Goal: Complete application form: Complete application form

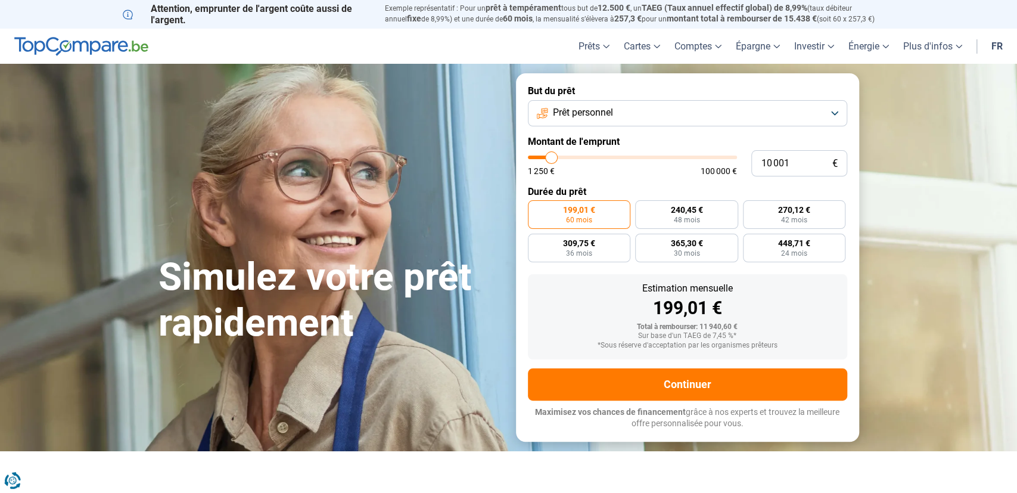
type input "9 250"
type input "9250"
type input "10 000"
type input "10000"
type input "10 500"
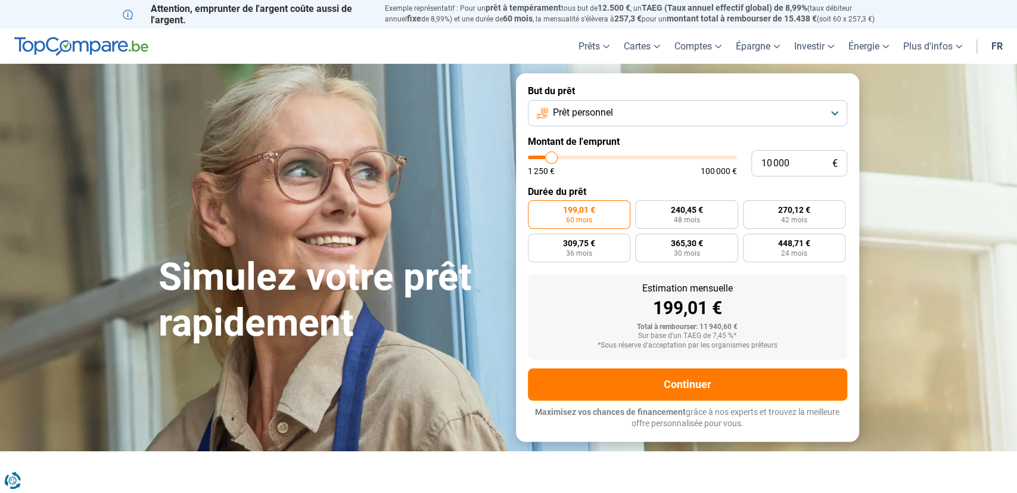
type input "10500"
type input "11 250"
type input "11250"
type input "11 500"
type input "11500"
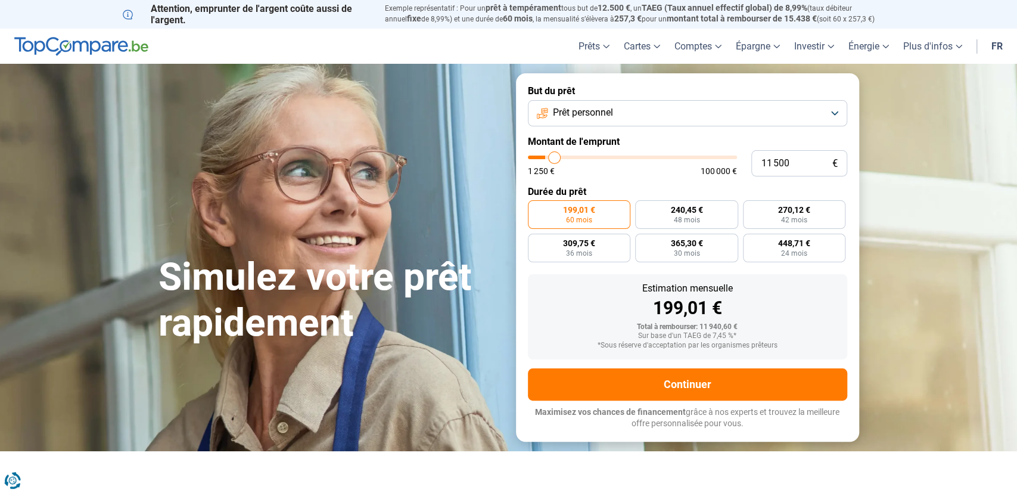
type input "12 000"
type input "12000"
type input "12 250"
type input "12250"
type input "12 750"
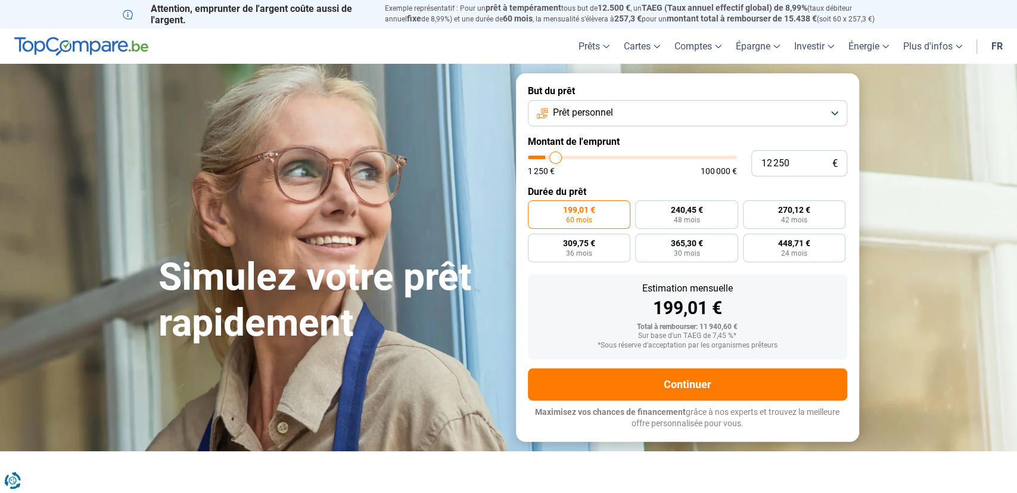
type input "12750"
type input "13 250"
type input "13250"
type input "13 750"
type input "13750"
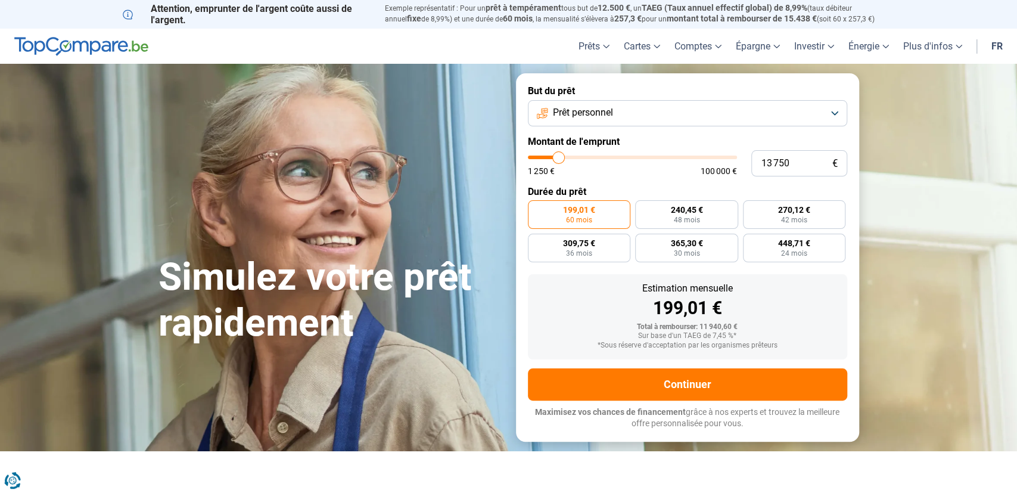
type input "14 250"
type input "14250"
type input "15 250"
type input "15250"
type input "15 750"
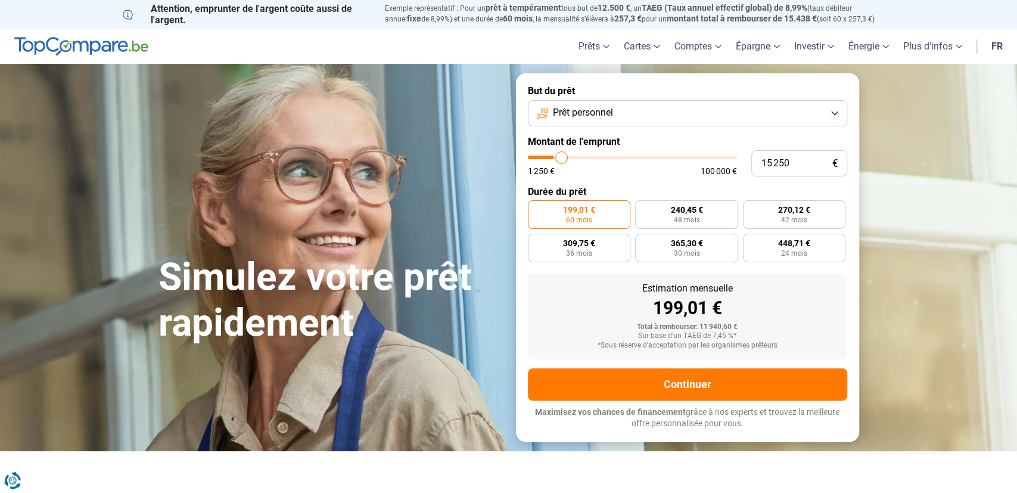
type input "15750"
type input "16 500"
type input "16500"
type input "17 500"
type input "17500"
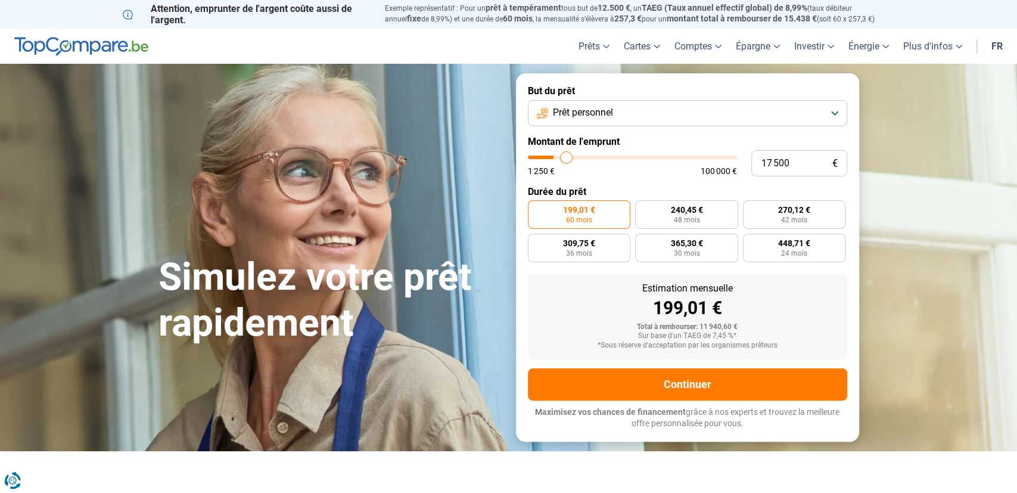
type input "18 250"
type input "18250"
type input "19 500"
type input "19500"
type input "20 750"
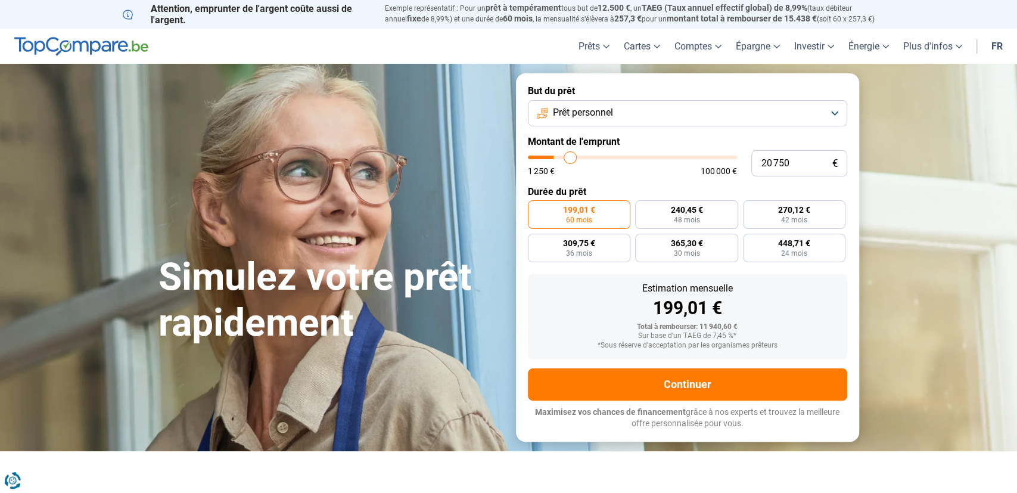
type input "20750"
type input "22 750"
type input "22750"
type input "24 000"
type input "24000"
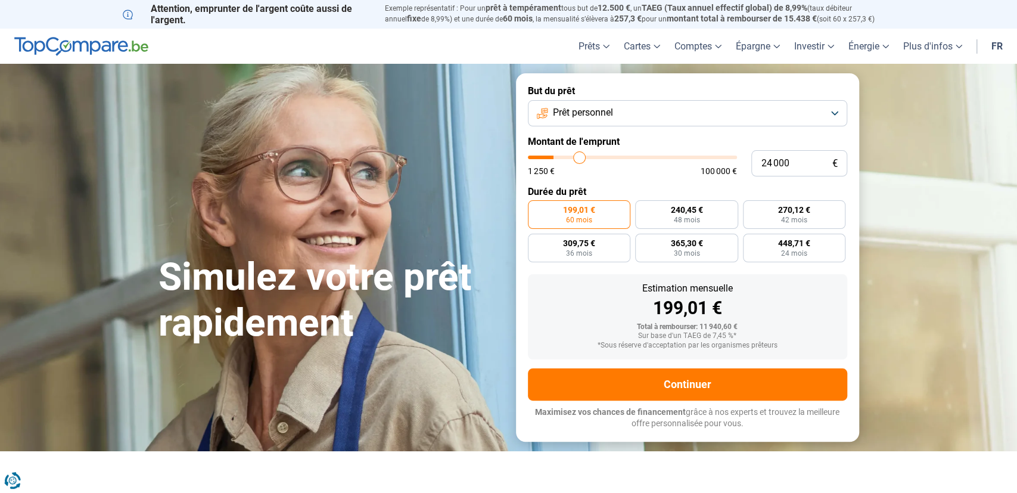
type input "25 250"
type input "25250"
type input "26 750"
type input "26750"
type input "28 500"
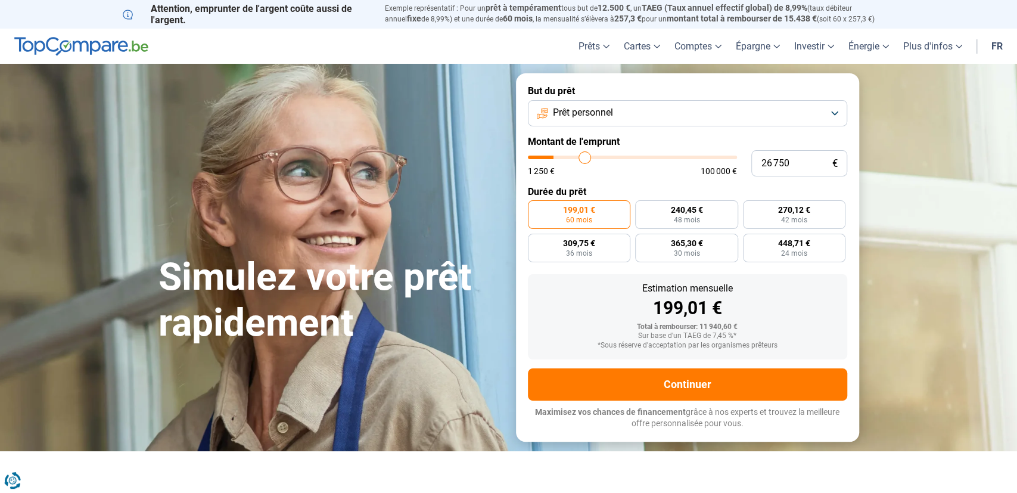
type input "28500"
type input "30 250"
type input "30250"
type input "32 000"
type input "32000"
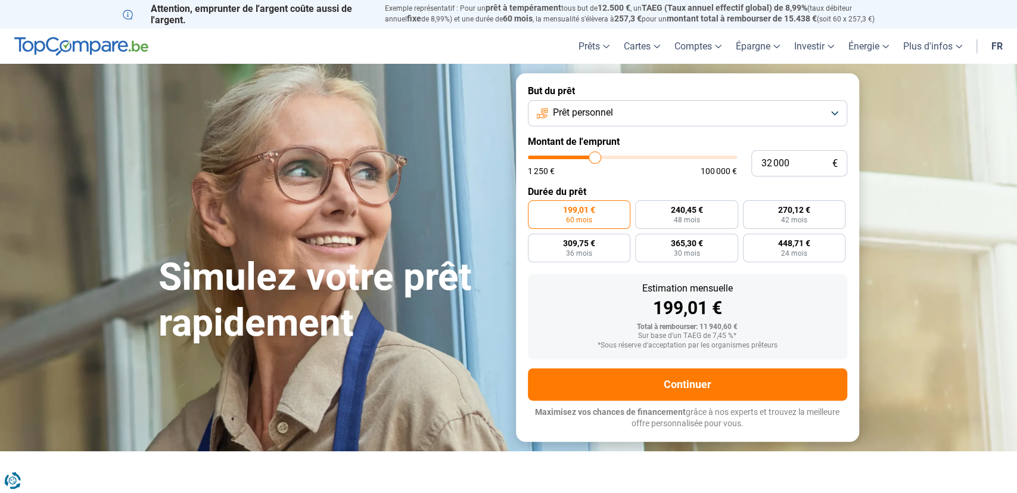
type input "33 500"
type input "33500"
type input "36 250"
type input "36250"
type input "37 500"
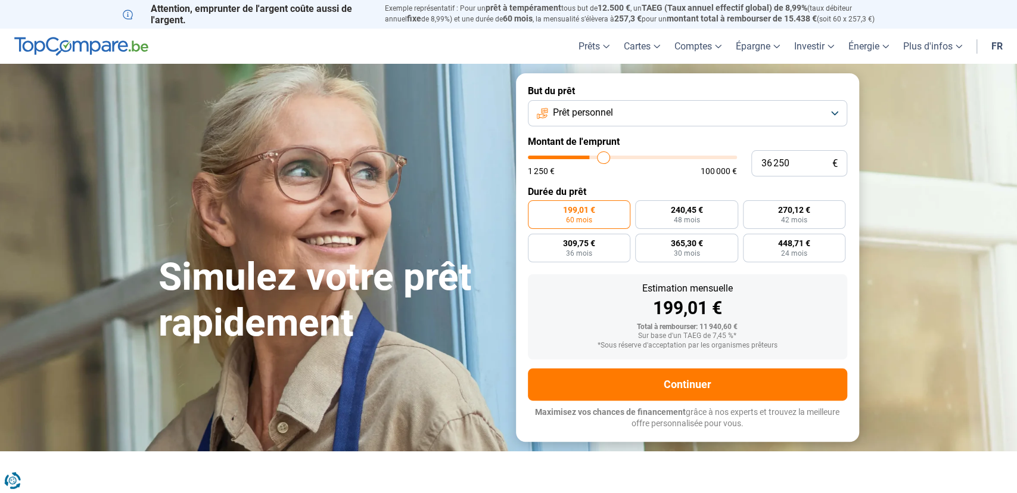
type input "37500"
type input "38 500"
type input "38500"
type input "39 250"
type input "39250"
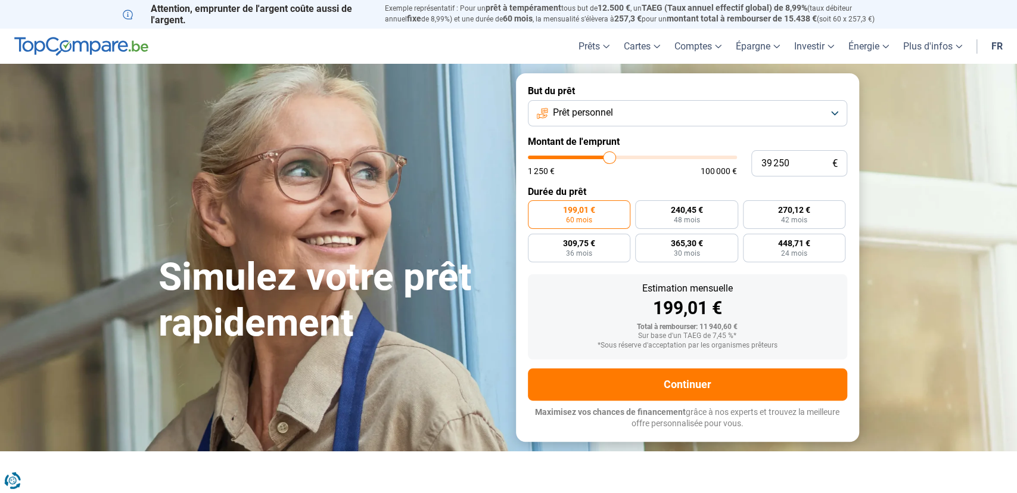
type input "38 500"
type input "38500"
type input "38 000"
type input "38000"
type input "37 500"
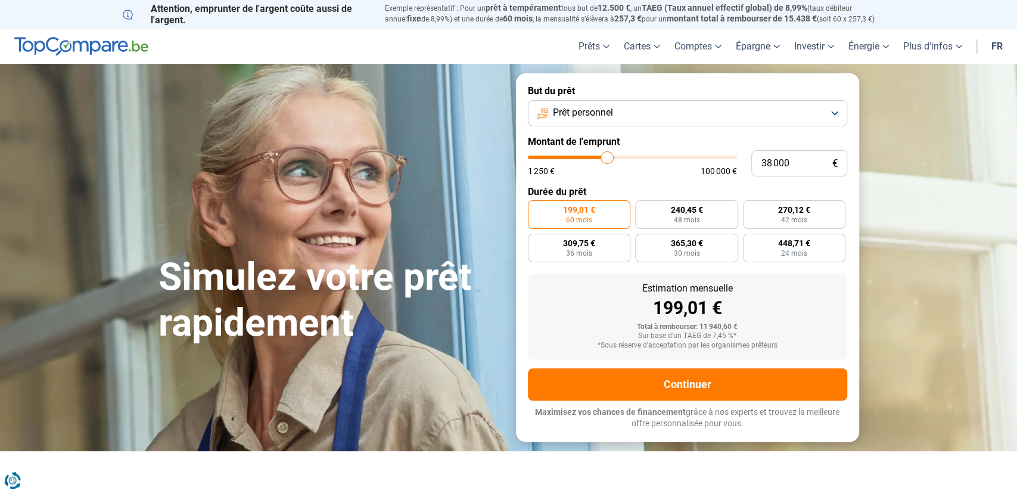
type input "37500"
type input "37 250"
type input "37250"
type input "37 000"
type input "37000"
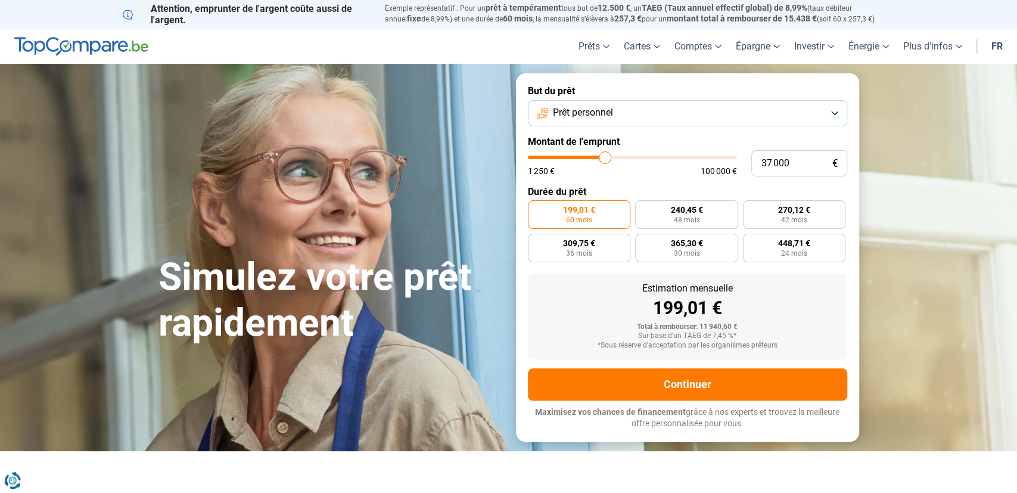
type input "36 750"
type input "36750"
type input "36 250"
type input "36250"
type input "36 000"
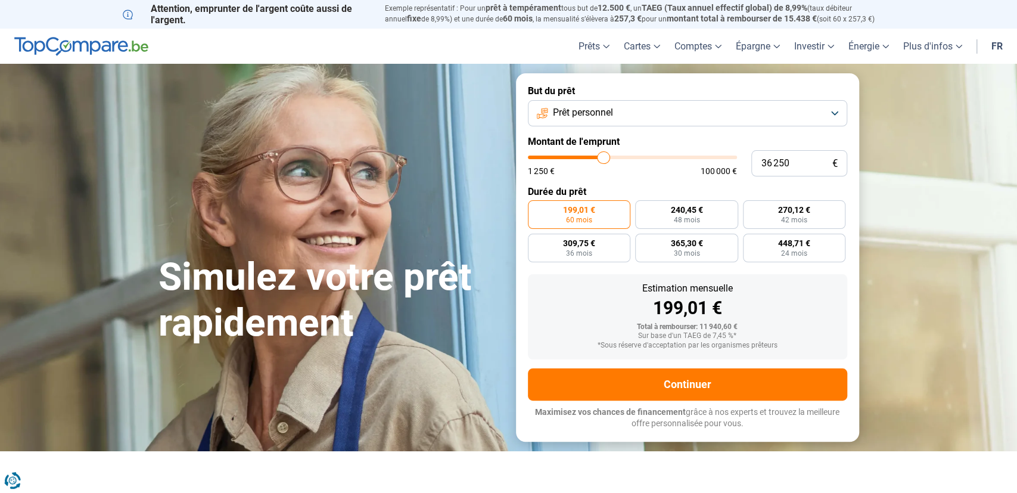
type input "36000"
type input "35 750"
type input "35750"
type input "35 250"
type input "35250"
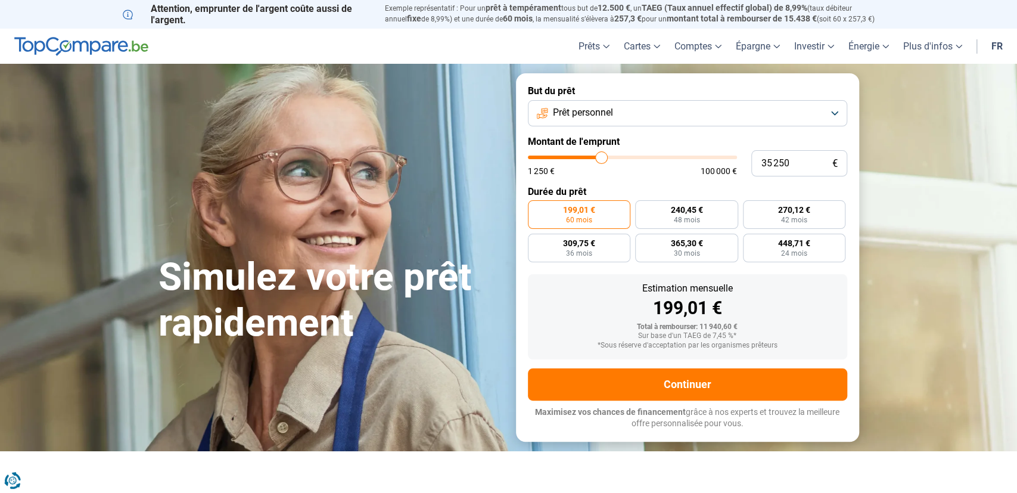
type input "34 750"
type input "34750"
type input "34 250"
type input "34250"
type input "33 500"
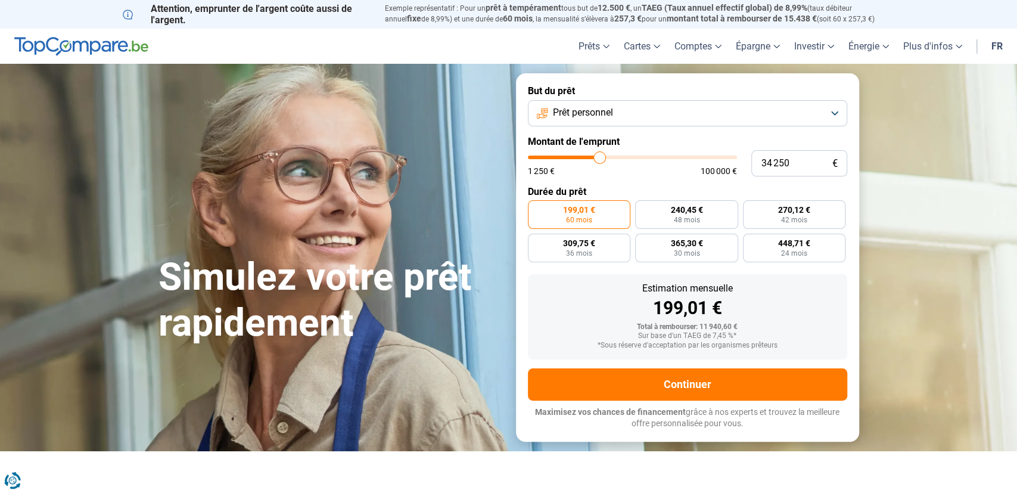
type input "33500"
type input "33 250"
type input "33250"
type input "32 750"
type input "32750"
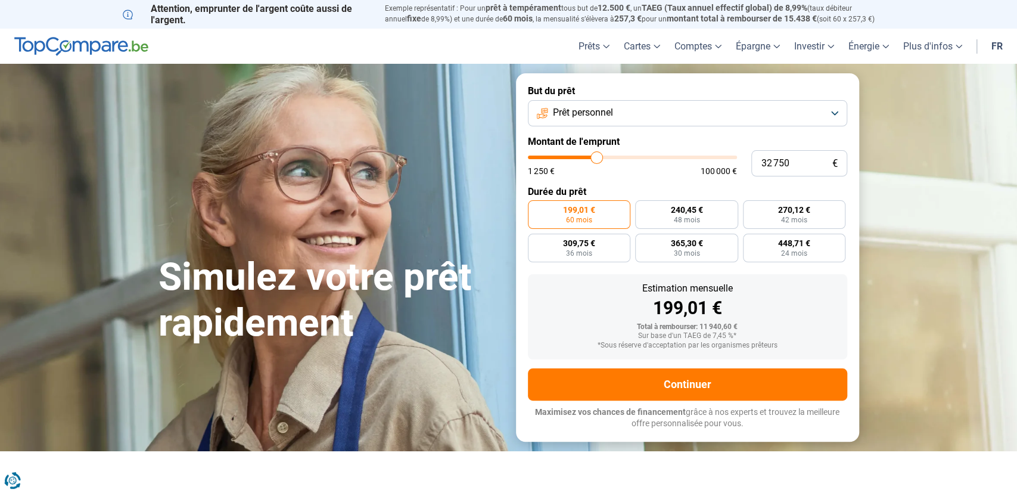
type input "32 250"
type input "32250"
type input "31 500"
type input "31500"
type input "31 000"
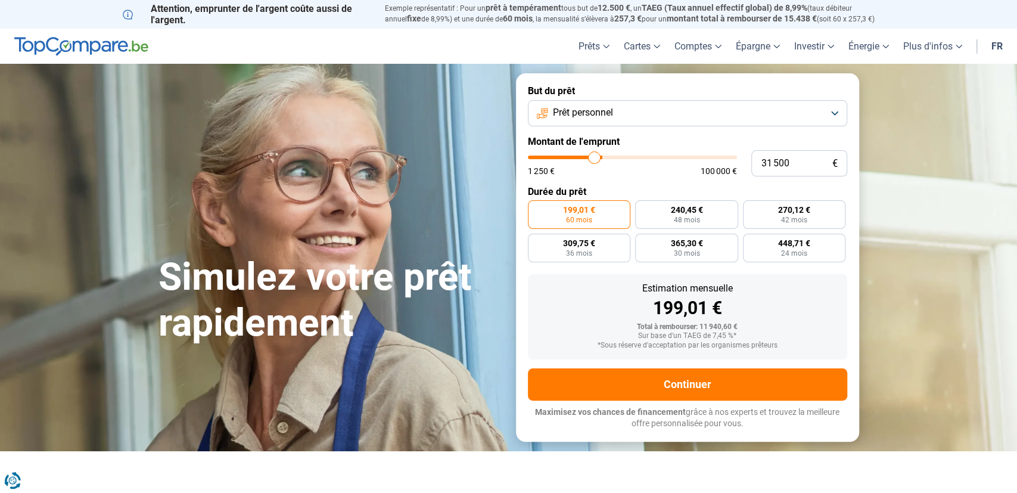
type input "31000"
type input "30 250"
type input "30250"
type input "29 750"
type input "29750"
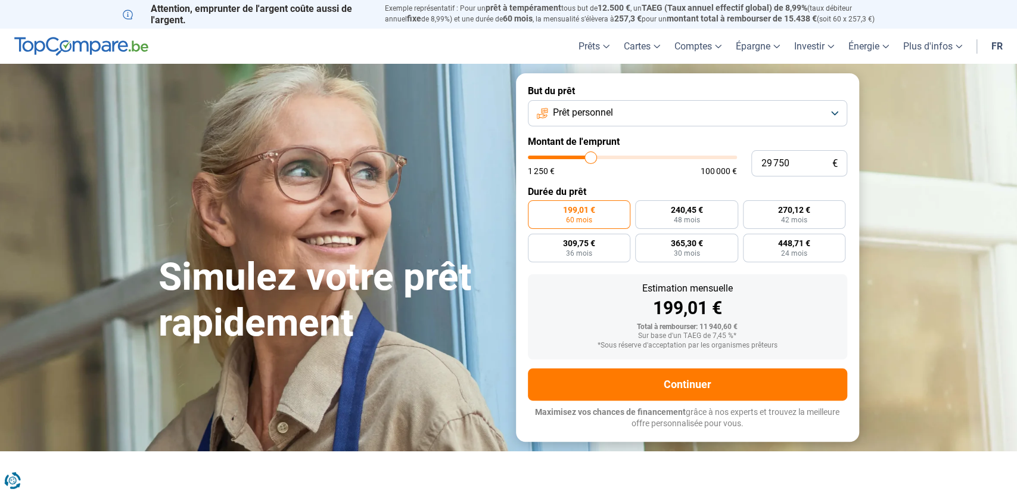
type input "29 250"
type input "29250"
type input "28 250"
type input "28250"
type input "27 500"
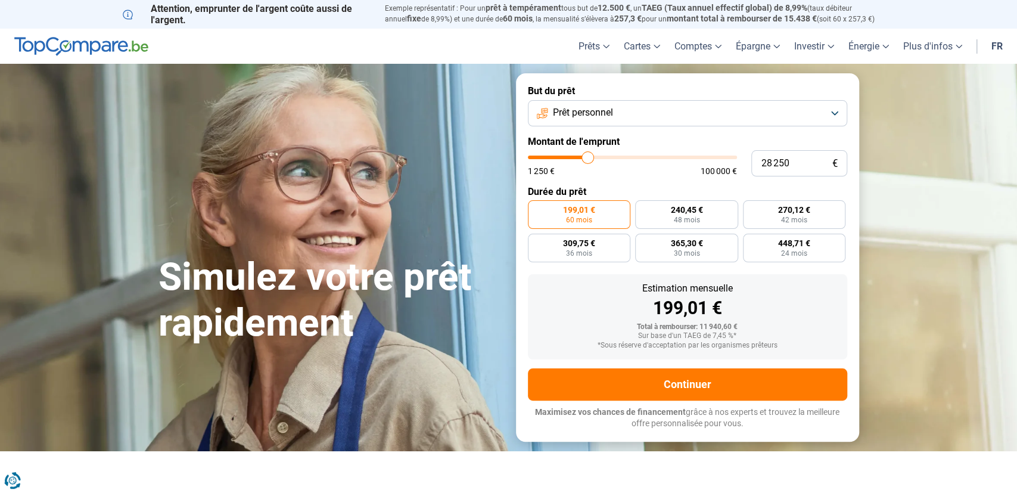
type input "27500"
type input "27 250"
type input "27250"
type input "26 500"
type input "26500"
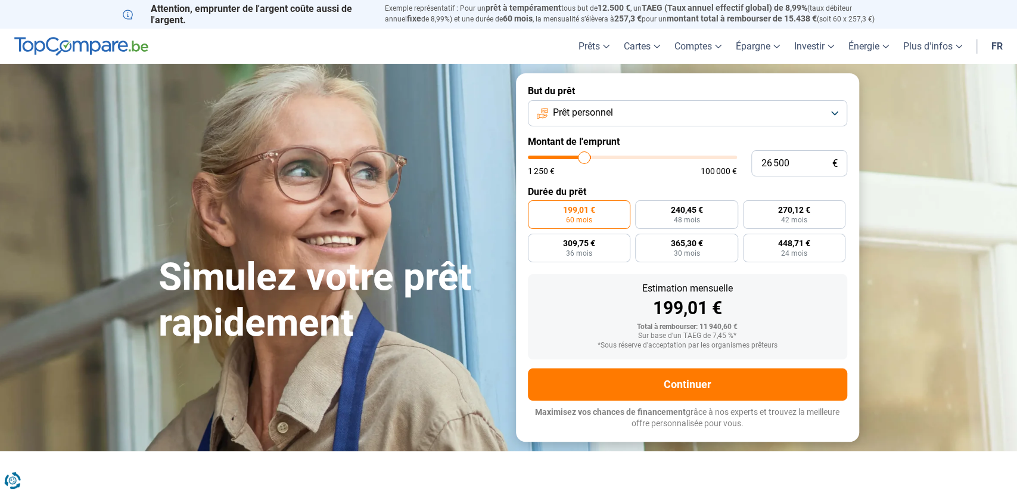
type input "26 250"
type input "26250"
type input "25 750"
type input "25750"
type input "25 250"
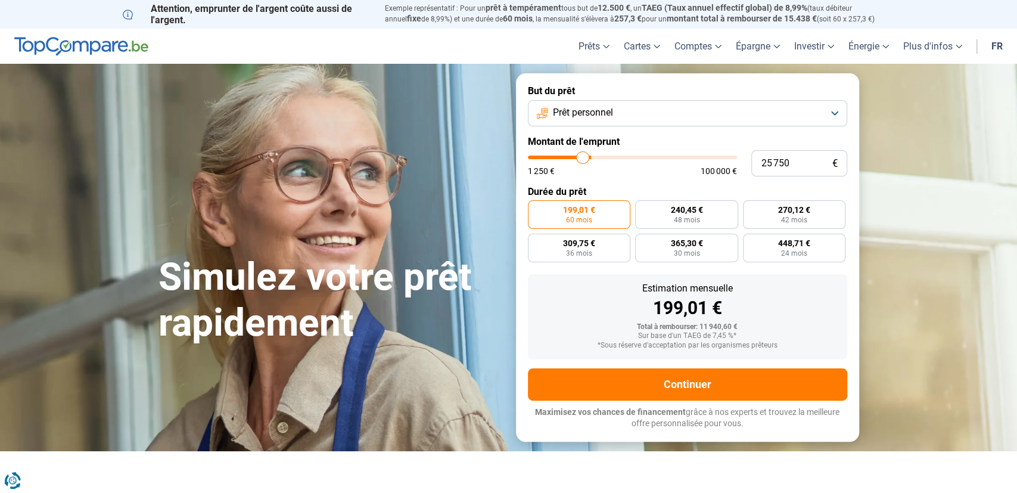
type input "25250"
type input "24 750"
type input "24750"
type input "24 250"
type input "24250"
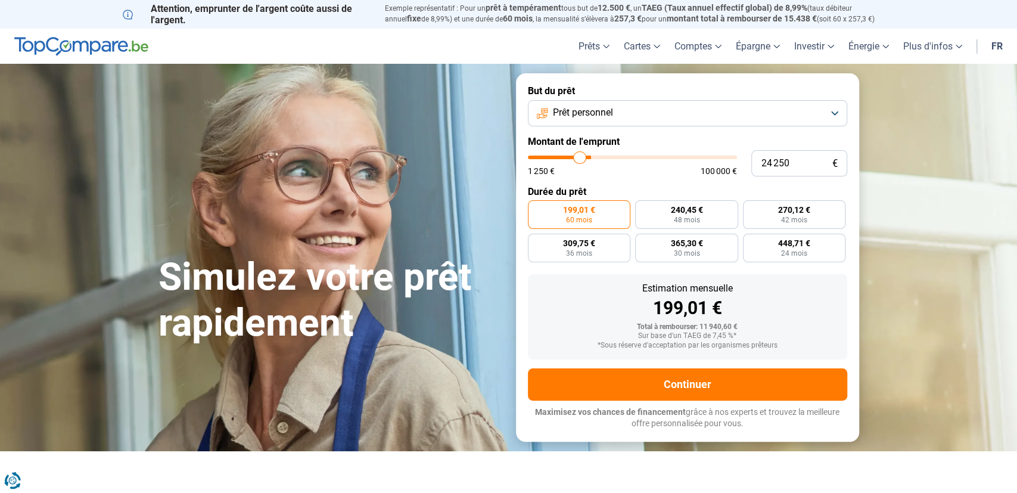
type input "23 750"
type input "23750"
type input "23 500"
type input "23500"
type input "23 250"
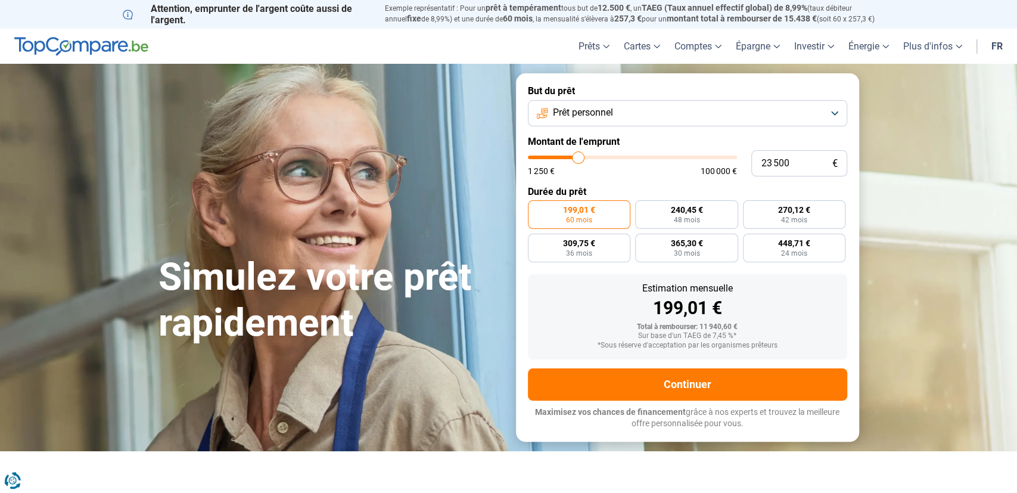
type input "23250"
type input "22 500"
type input "22500"
type input "22 000"
type input "22000"
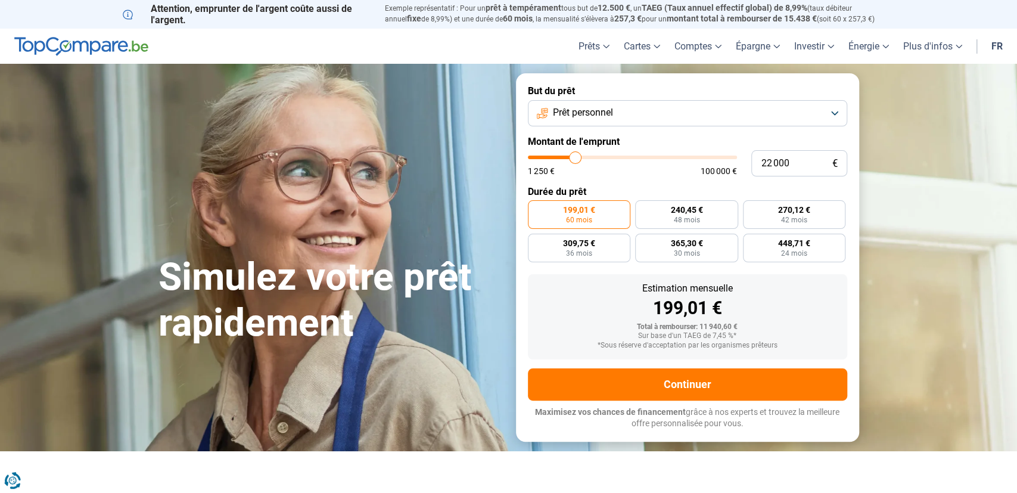
type input "21 500"
type input "21500"
type input "21 250"
type input "21250"
type input "21 000"
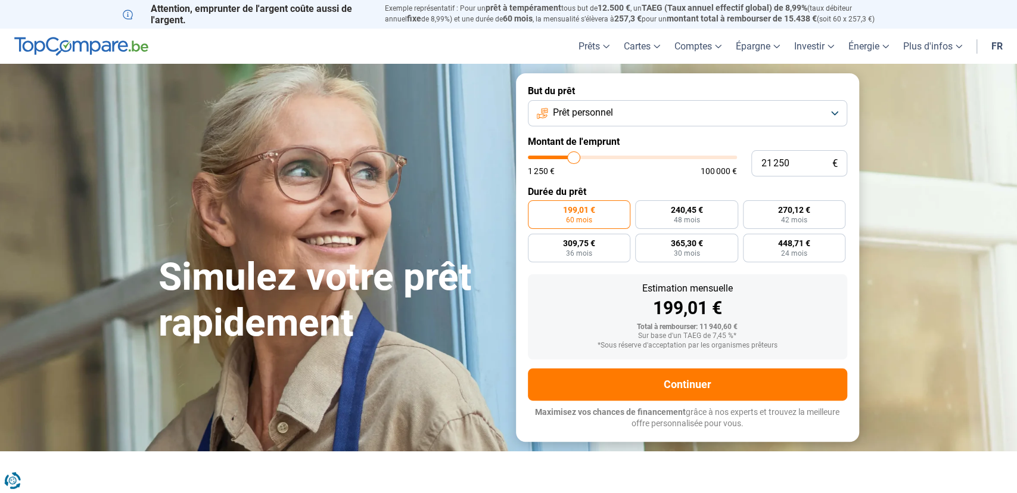
type input "21000"
type input "20 000"
type input "20000"
type input "19 250"
type input "19250"
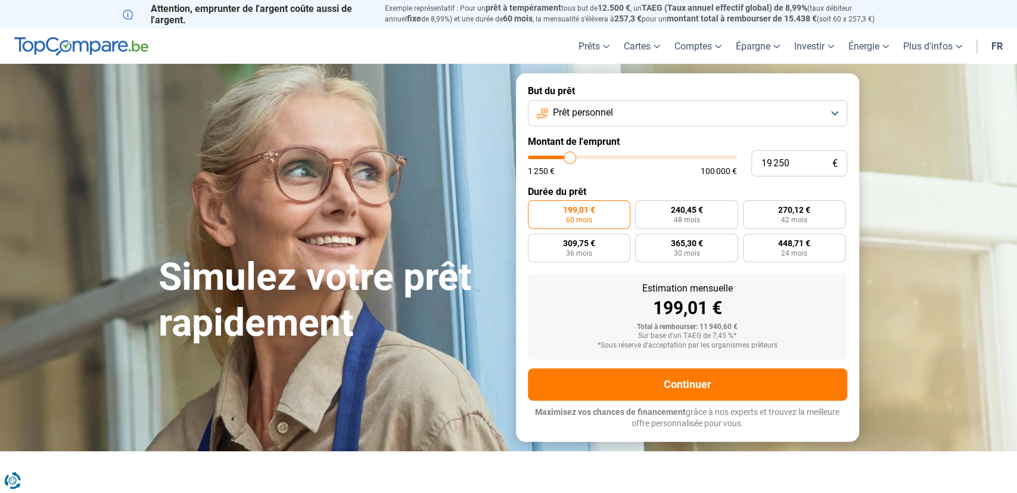
type input "18 500"
type input "18500"
type input "17 500"
type input "17500"
type input "17 000"
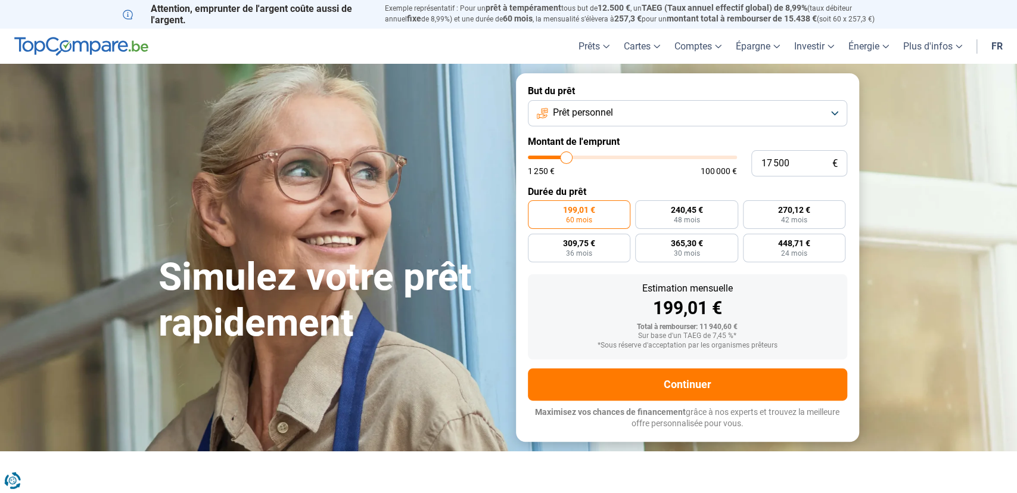
type input "17000"
type input "15 750"
type input "15750"
type input "15 250"
type input "15250"
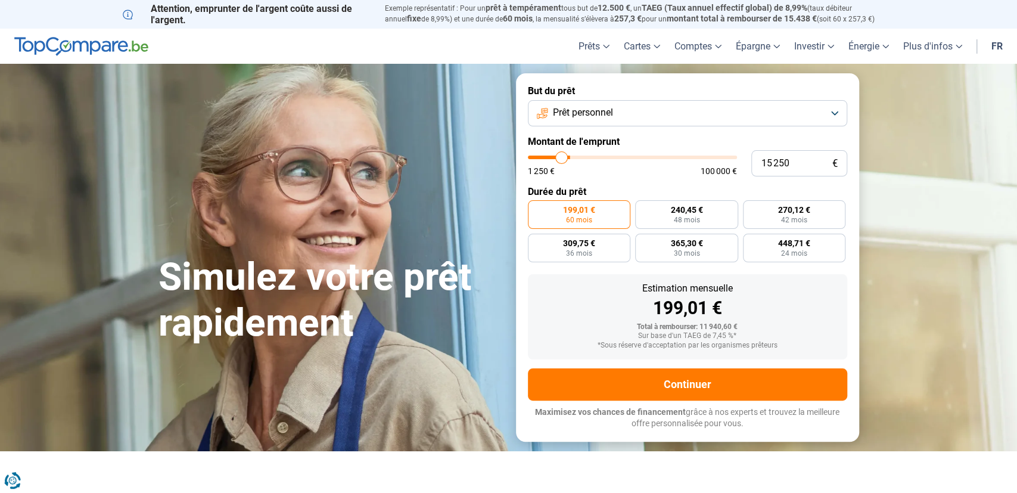
type input "14 750"
type input "14750"
type input "14 500"
type input "14500"
type input "14 250"
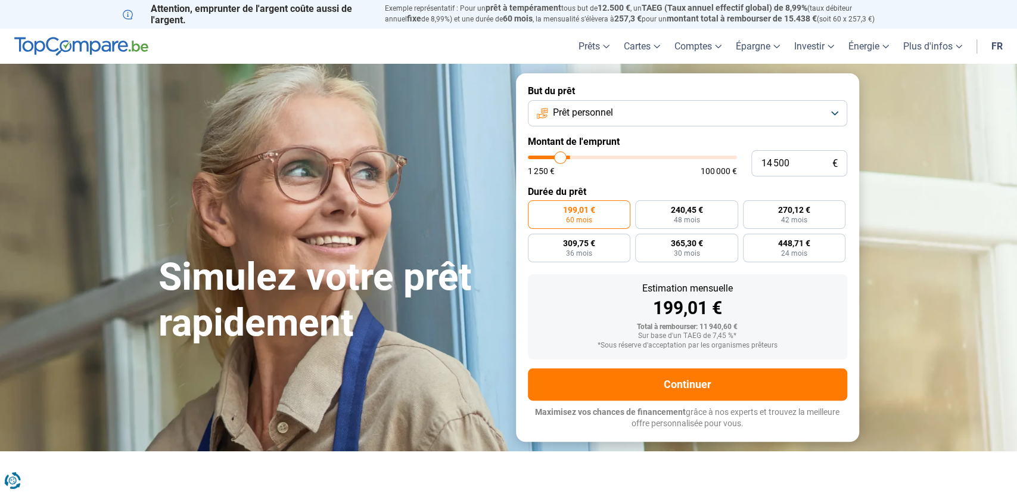
type input "14250"
type input "13 750"
type input "13750"
type input "13 500"
type input "13500"
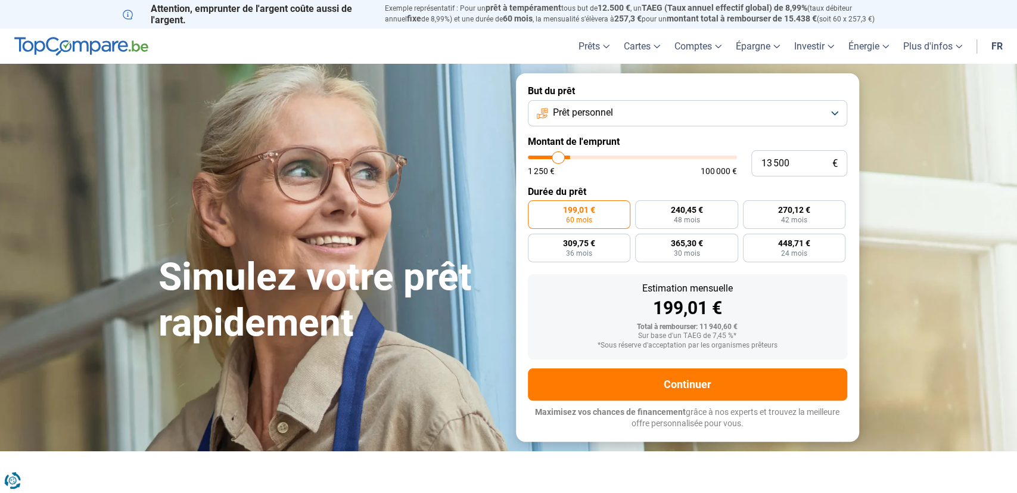
type input "13 000"
type input "13000"
type input "12 750"
type input "12750"
type input "12 250"
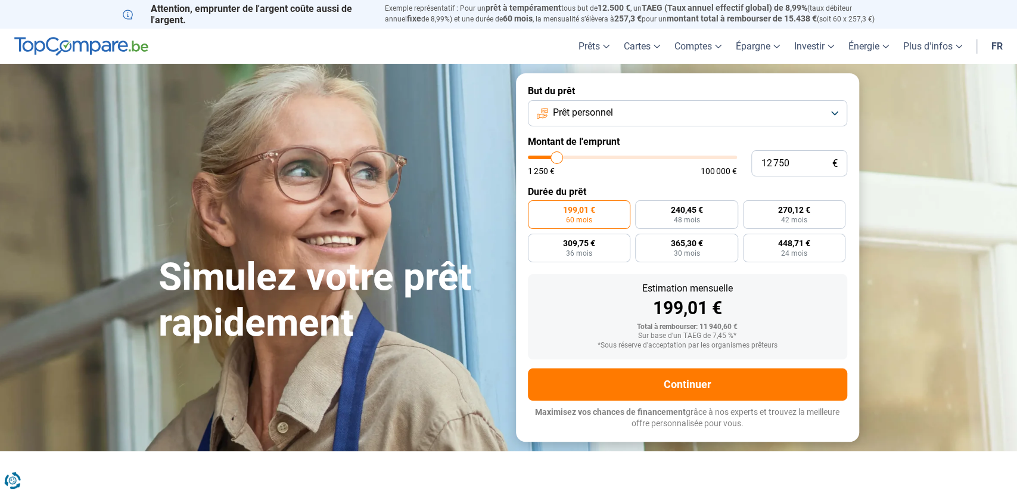
type input "12250"
type input "11 500"
type input "11500"
type input "10 750"
type input "10750"
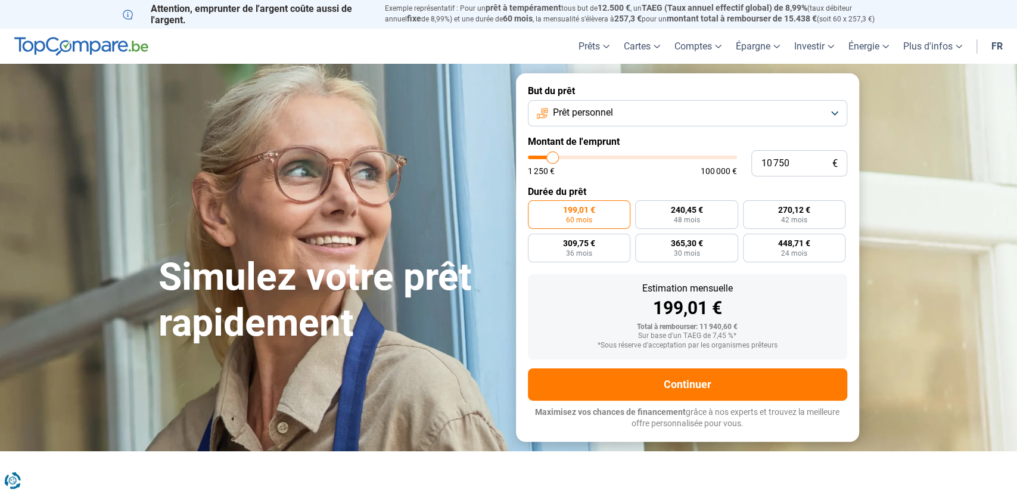
type input "10 250"
type input "10250"
type input "9 750"
type input "9750"
type input "9 500"
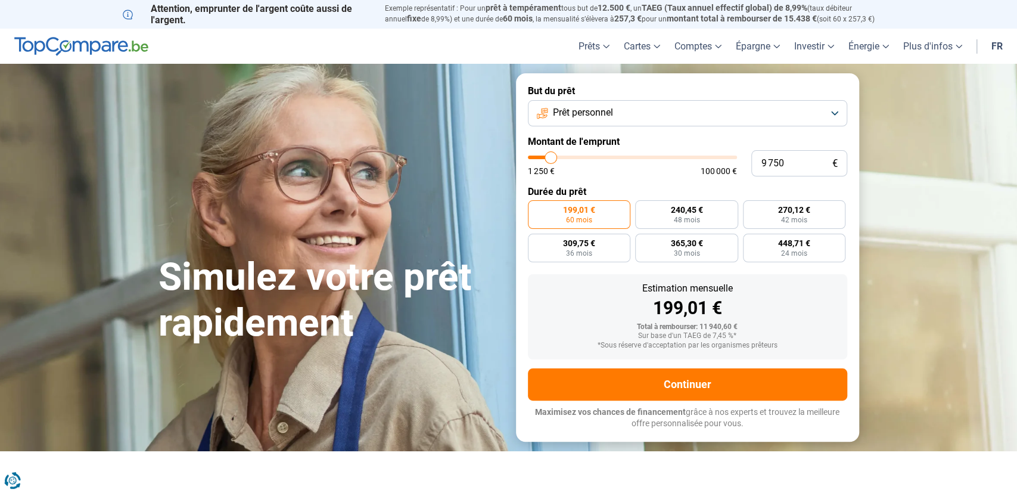
type input "9500"
type input "9 750"
type input "9750"
type input "10 250"
type input "10250"
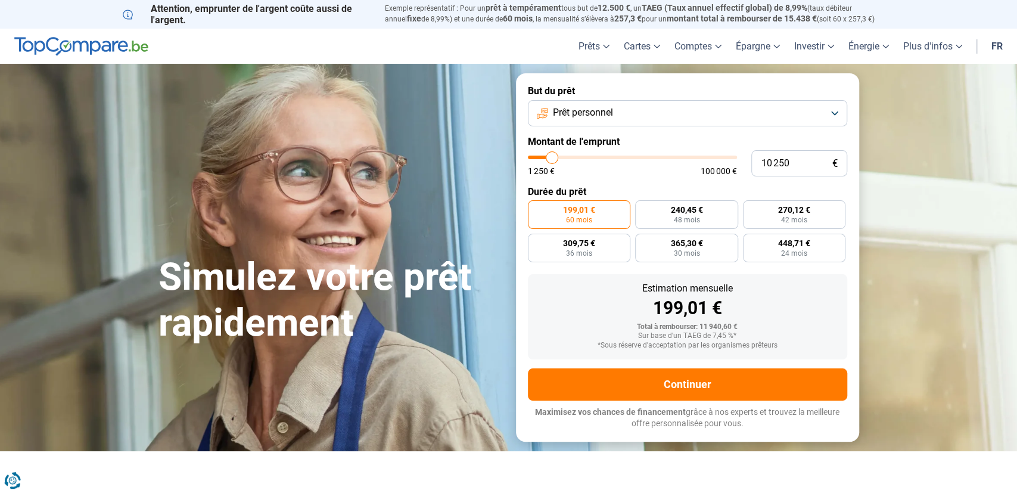
type input "11 000"
type input "11000"
type input "11 250"
type input "11250"
type input "11 500"
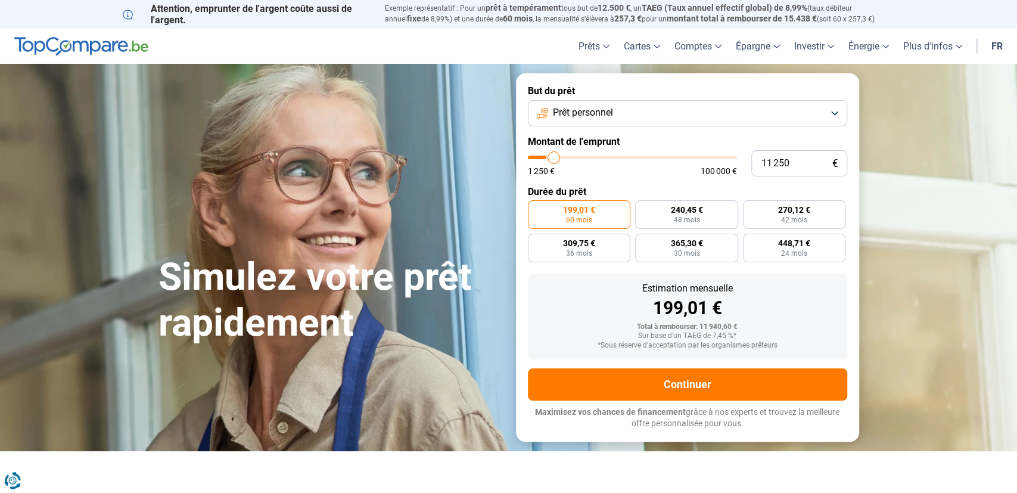
type input "11500"
type input "12 250"
drag, startPoint x: 550, startPoint y: 157, endPoint x: 556, endPoint y: 163, distance: 8.4
type input "12250"
click at [556, 159] on input "range" at bounding box center [632, 158] width 209 height 4
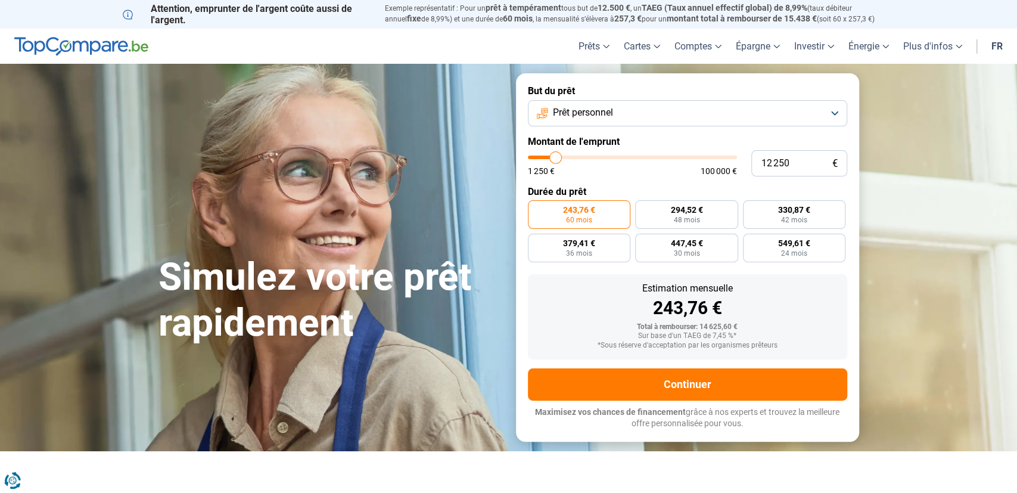
type input "13 250"
type input "13250"
type input "14 500"
type input "14500"
type input "15 000"
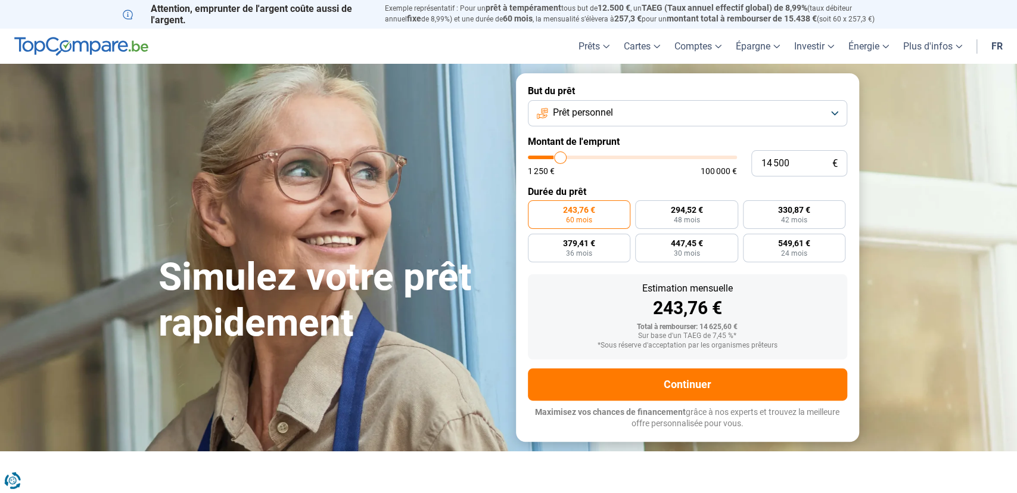
type input "15000"
type input "15 250"
type input "15250"
type input "14 250"
type input "14250"
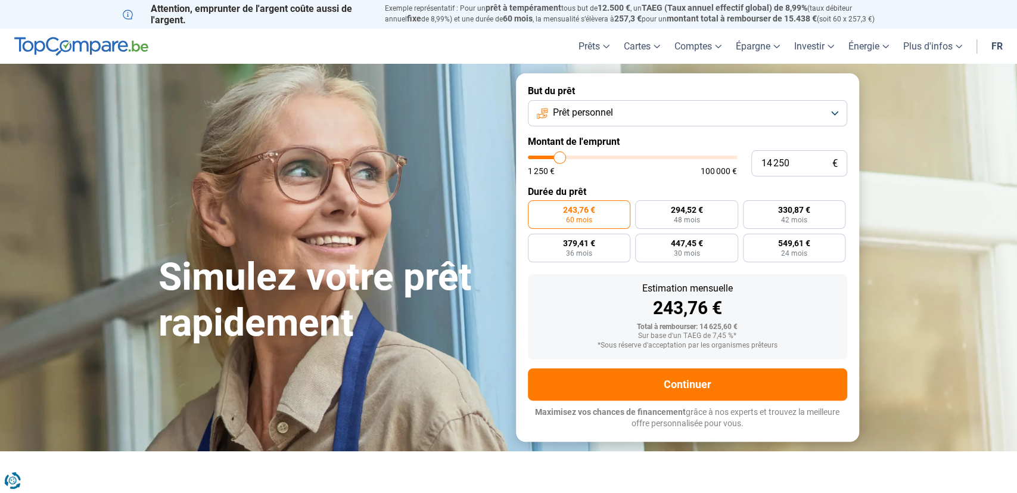
type input "13 000"
type input "13000"
click at [555, 159] on input "range" at bounding box center [632, 158] width 209 height 4
click at [556, 159] on input "range" at bounding box center [632, 158] width 209 height 4
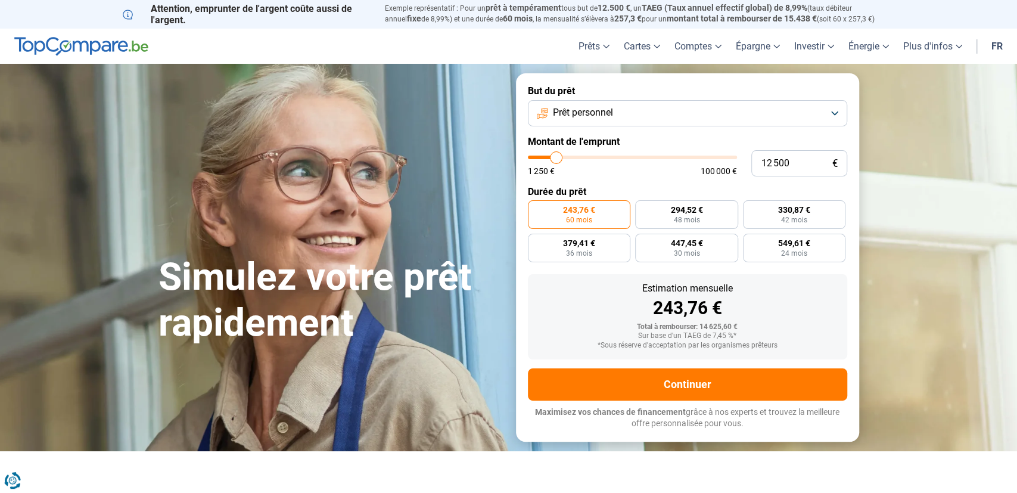
click at [557, 159] on input "range" at bounding box center [632, 158] width 209 height 4
click at [691, 216] on span "48 mois" at bounding box center [686, 219] width 26 height 7
click at [643, 208] on input "300,53 € 48 mois" at bounding box center [639, 204] width 8 height 8
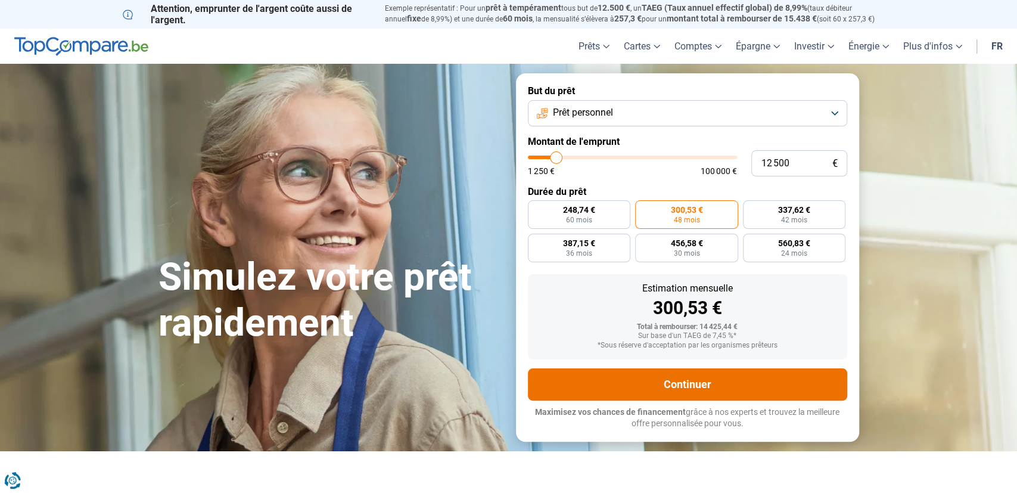
click at [673, 388] on button "Continuer" at bounding box center [687, 384] width 319 height 32
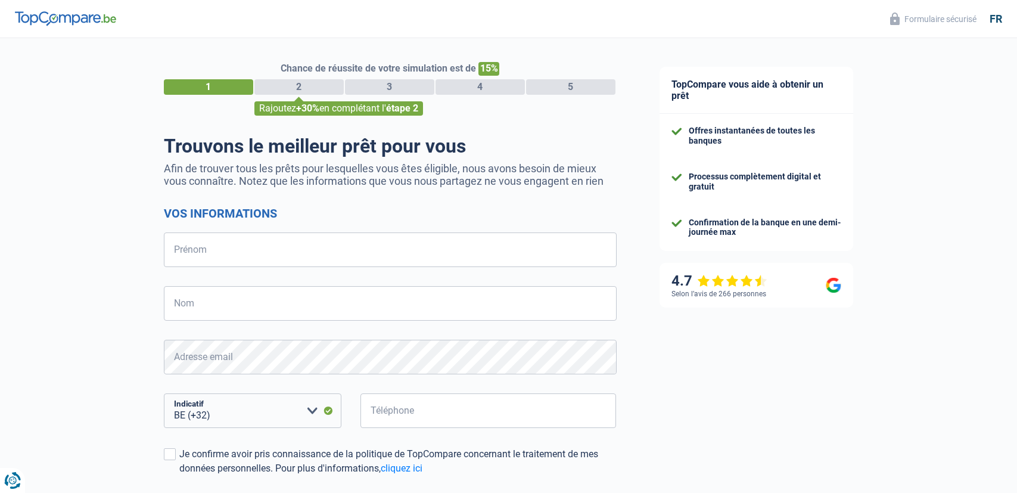
select select "32"
click at [227, 244] on input "Prénom" at bounding box center [390, 249] width 453 height 35
type input "Martine"
click at [191, 309] on input "Nom" at bounding box center [390, 303] width 453 height 35
type input "zimmer"
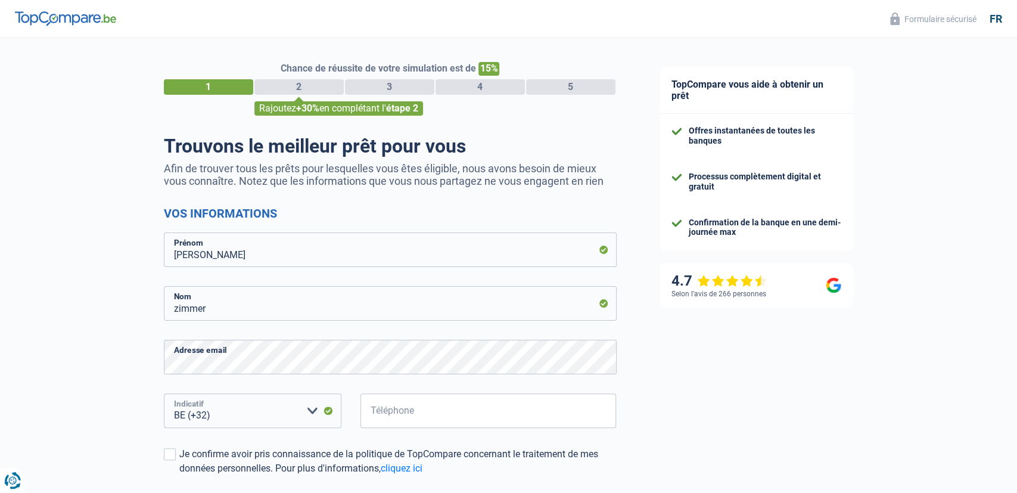
click at [164, 393] on select "BE (+32) LU (+352) Veuillez sélectionner une option" at bounding box center [253, 410] width 178 height 35
select select "352"
click option "LU (+352)" at bounding box center [0, 0] width 0 height 0
click at [374, 409] on input "Téléphone" at bounding box center [489, 410] width 256 height 35
type input "661280120"
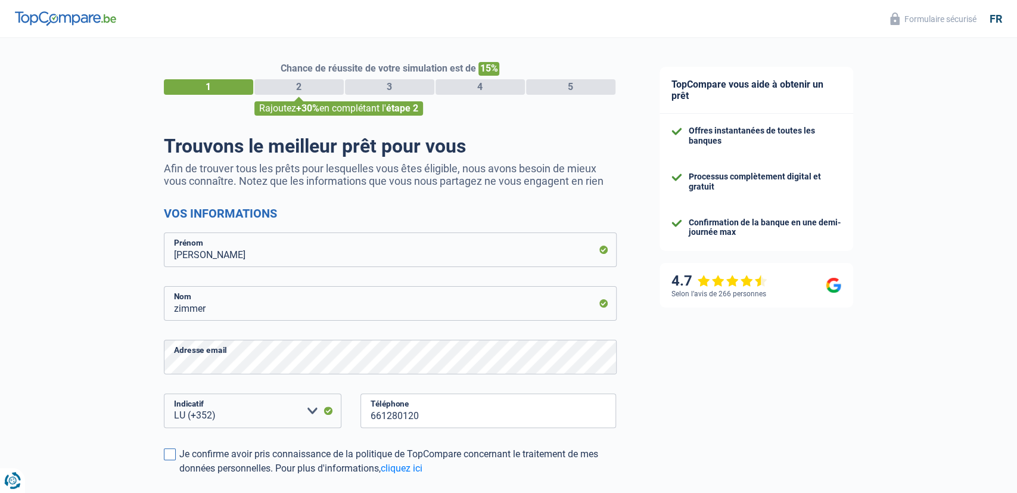
click at [170, 458] on span at bounding box center [170, 454] width 12 height 12
click at [179, 476] on input "Je confirme avoir pris connaissance de la politique de TopCompare concernant le…" at bounding box center [179, 476] width 0 height 0
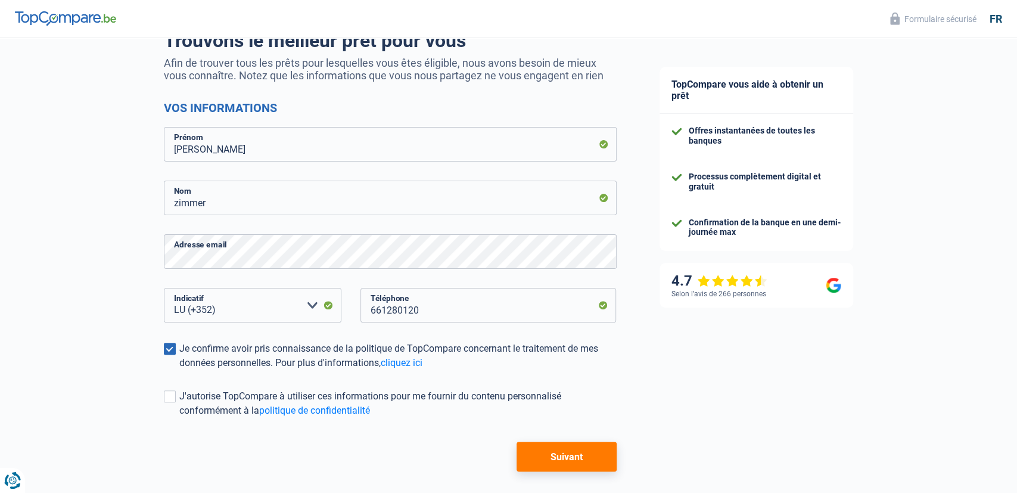
scroll to position [124, 0]
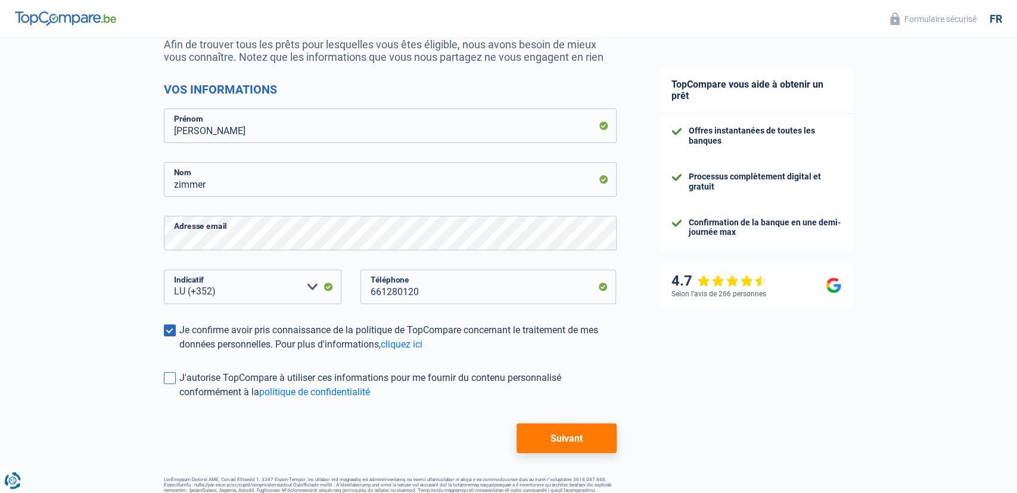
click at [169, 380] on span at bounding box center [170, 378] width 12 height 12
click at [179, 399] on input "J'autorise TopCompare à utiliser ces informations pour me fournir du contenu pe…" at bounding box center [179, 399] width 0 height 0
click at [549, 430] on button "Suivant" at bounding box center [567, 438] width 100 height 30
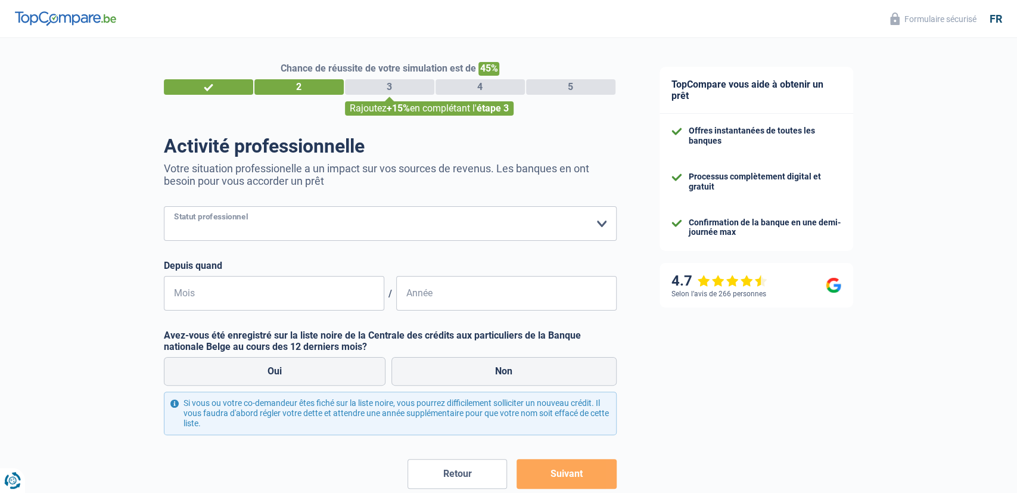
click at [164, 206] on select "Ouvrier Employé privé Employé public Invalide Indépendant Pensionné Chômeur Mut…" at bounding box center [390, 223] width 453 height 35
select select "publicEmployee"
click option "Employé public" at bounding box center [0, 0] width 0 height 0
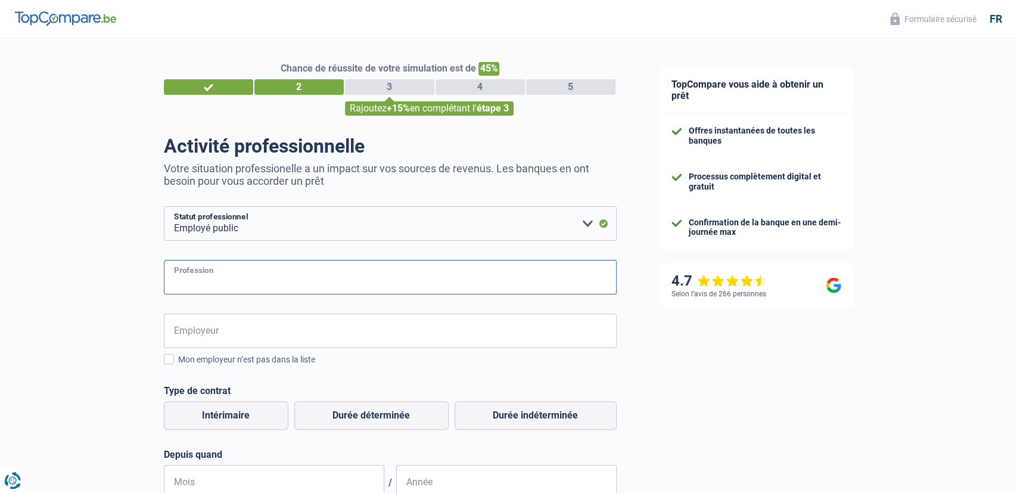
click at [201, 280] on input "Profession" at bounding box center [390, 277] width 453 height 35
click at [169, 359] on span at bounding box center [169, 359] width 10 height 10
click at [178, 366] on input "Mon employeur n’est pas dans la liste" at bounding box center [178, 366] width 0 height 0
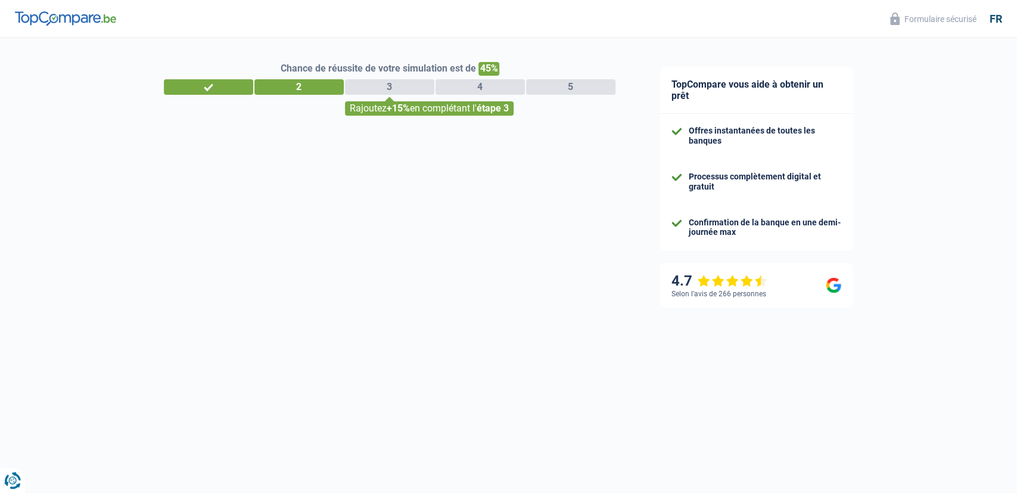
select select "352"
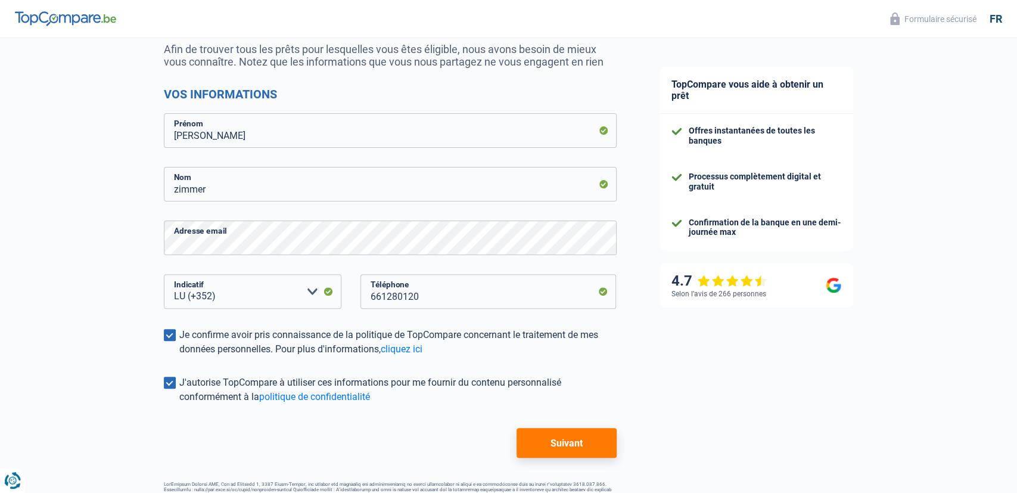
scroll to position [124, 0]
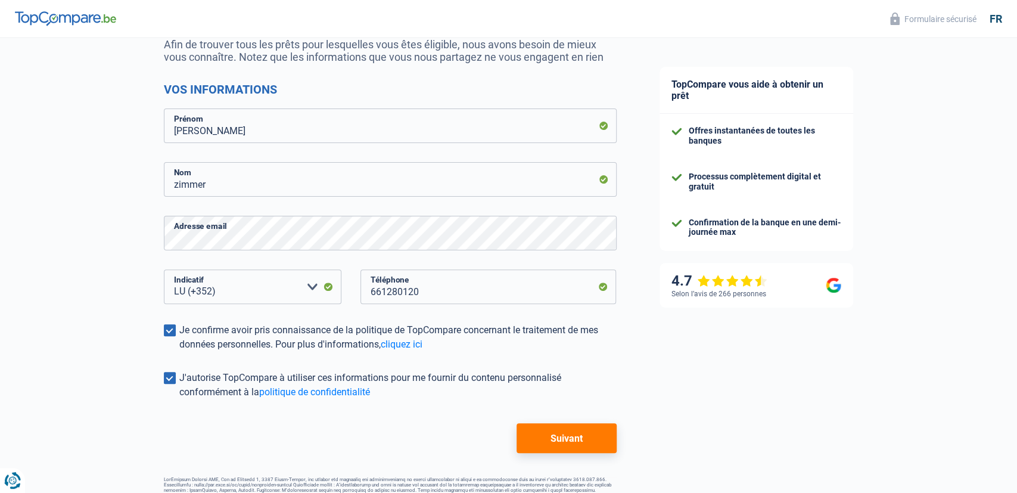
click at [164, 378] on span at bounding box center [170, 378] width 12 height 12
click at [179, 399] on input "J'autorise TopCompare à utiliser ces informations pour me fournir du contenu pe…" at bounding box center [179, 399] width 0 height 0
click at [577, 436] on button "Suivant" at bounding box center [567, 438] width 100 height 30
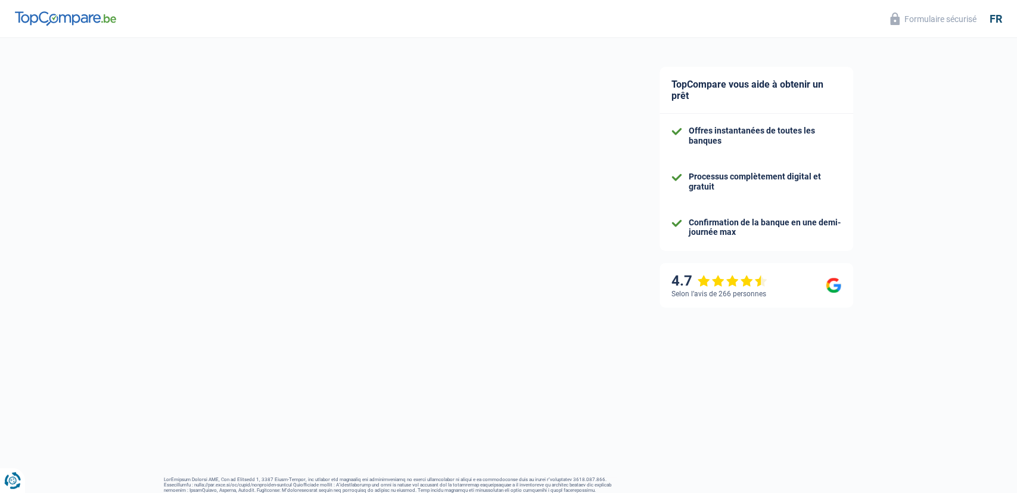
select select "publicEmployee"
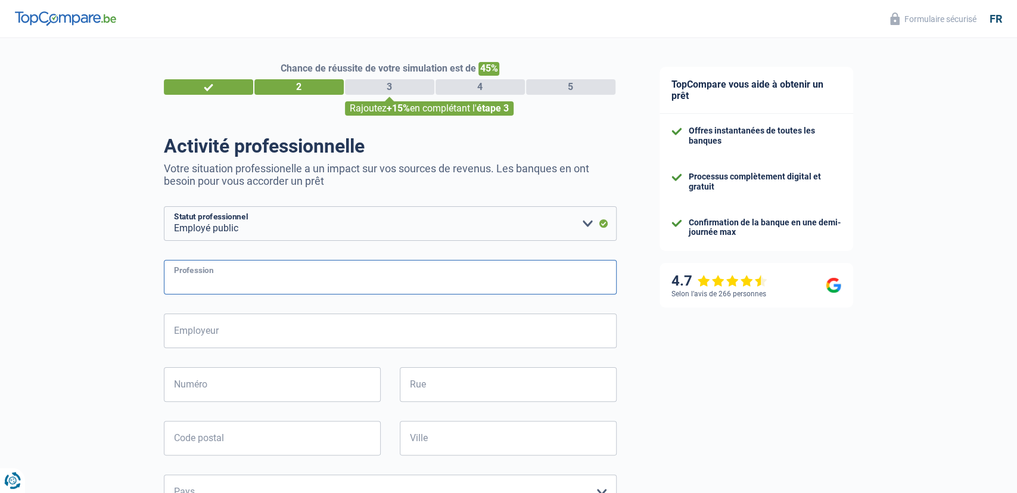
click at [195, 275] on input "Profession" at bounding box center [390, 277] width 453 height 35
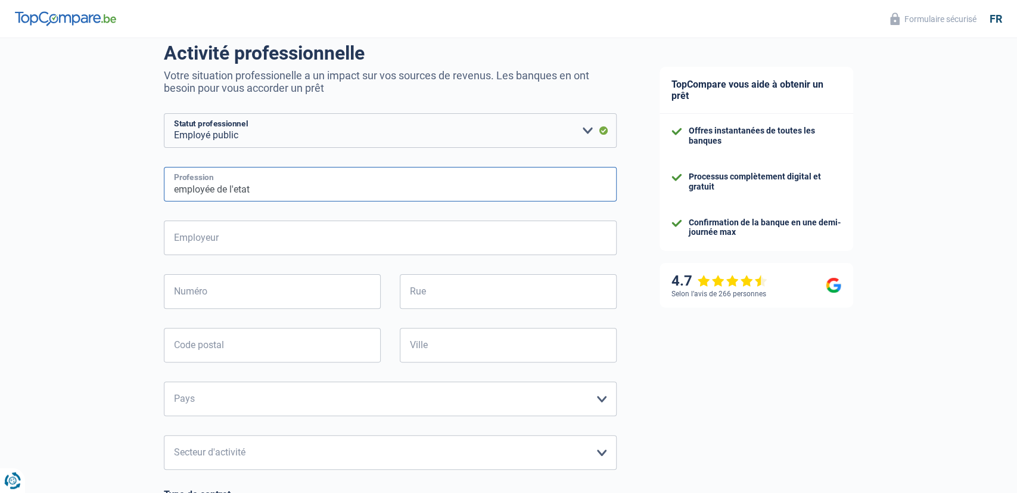
scroll to position [124, 0]
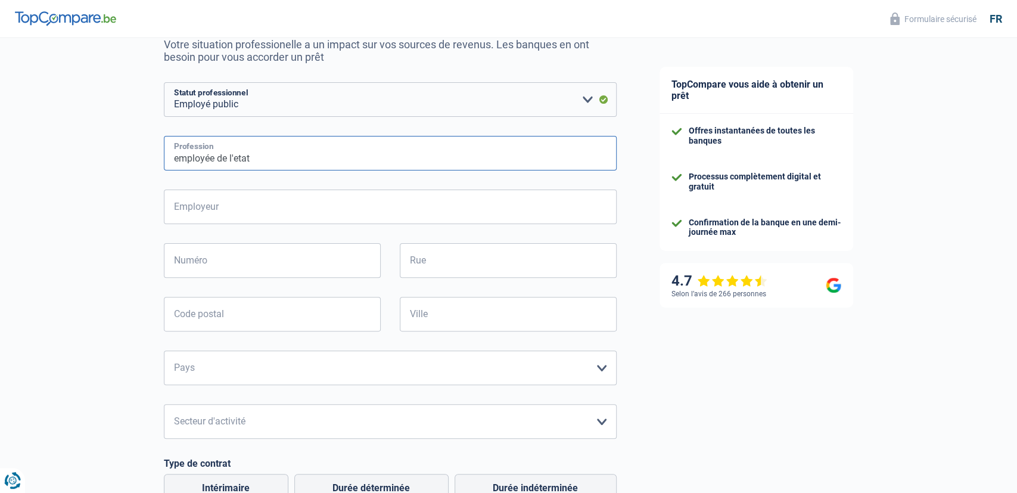
type input "employée de l'etat"
click at [164, 404] on select "Agriculture/Pêche Industrie Horeca Courier/Fitness/Taxi Construction Banques/As…" at bounding box center [390, 421] width 453 height 35
select select "stateUniversityEu"
click option "Etat/Université ou Union Européenne" at bounding box center [0, 0] width 0 height 0
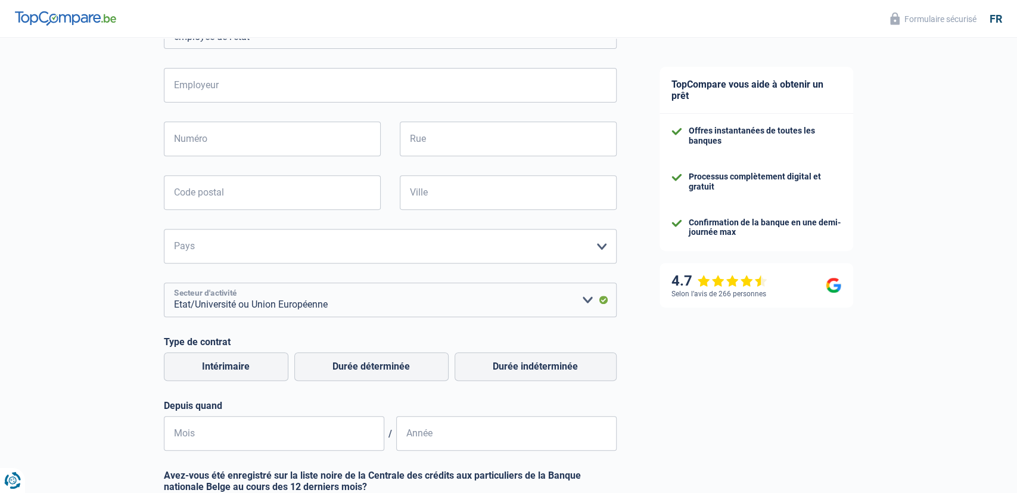
scroll to position [248, 0]
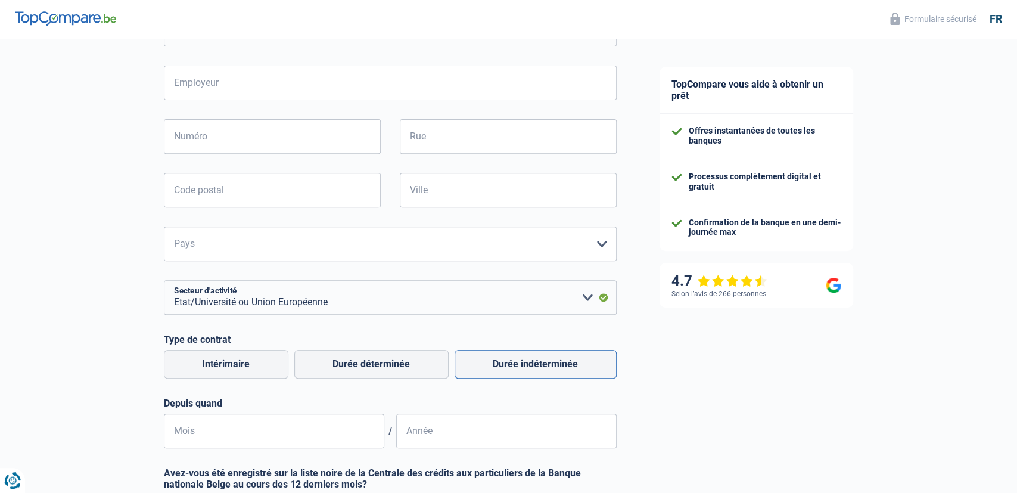
click at [483, 363] on label "Durée indéterminée" at bounding box center [536, 364] width 162 height 29
click at [483, 363] on input "Durée indéterminée" at bounding box center [536, 364] width 162 height 29
radio input "true"
click at [316, 437] on input "Mois" at bounding box center [274, 431] width 220 height 35
type input "11"
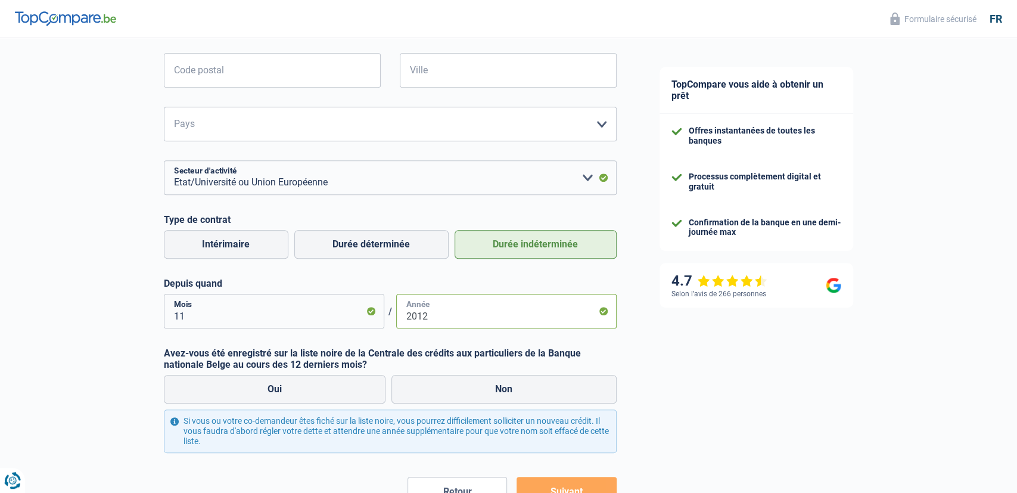
scroll to position [372, 0]
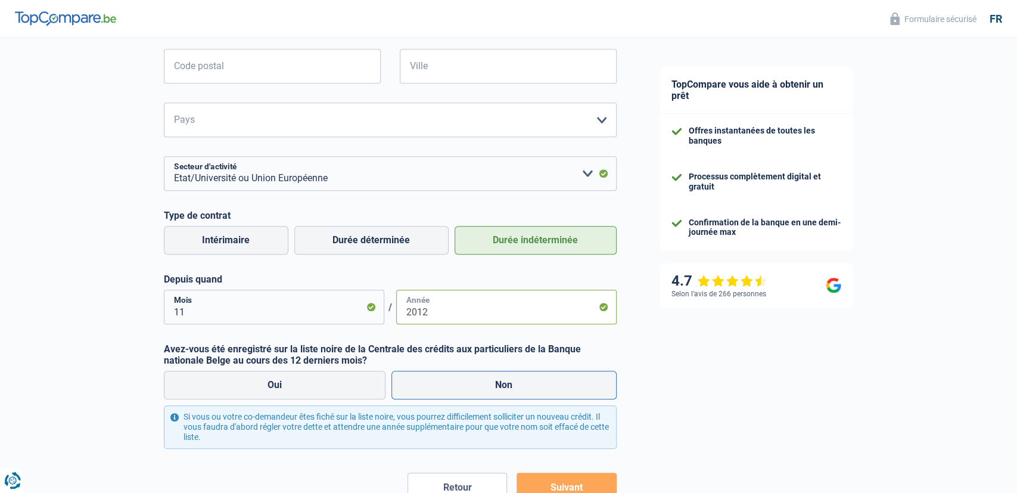
type input "2012"
click at [480, 386] on label "Non" at bounding box center [504, 385] width 225 height 29
click at [480, 386] on input "Non" at bounding box center [504, 385] width 225 height 29
radio input "true"
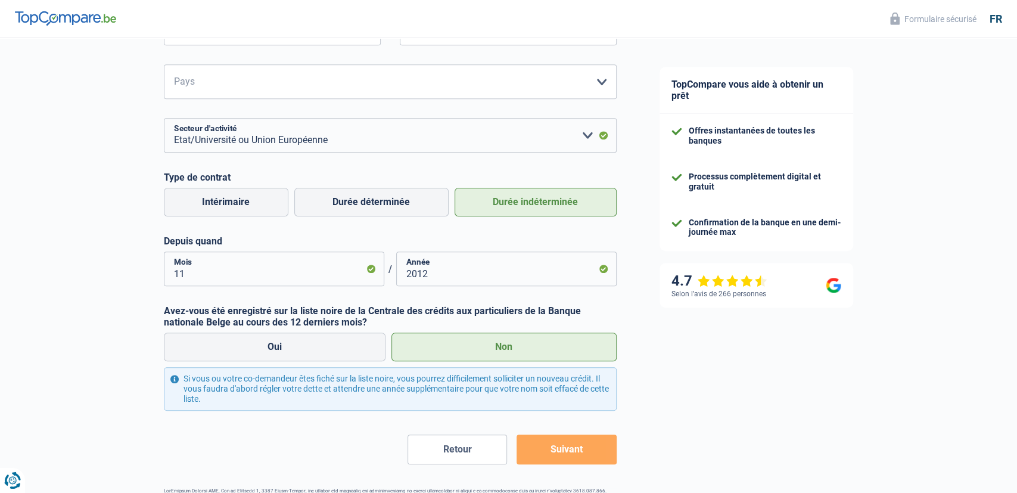
scroll to position [434, 0]
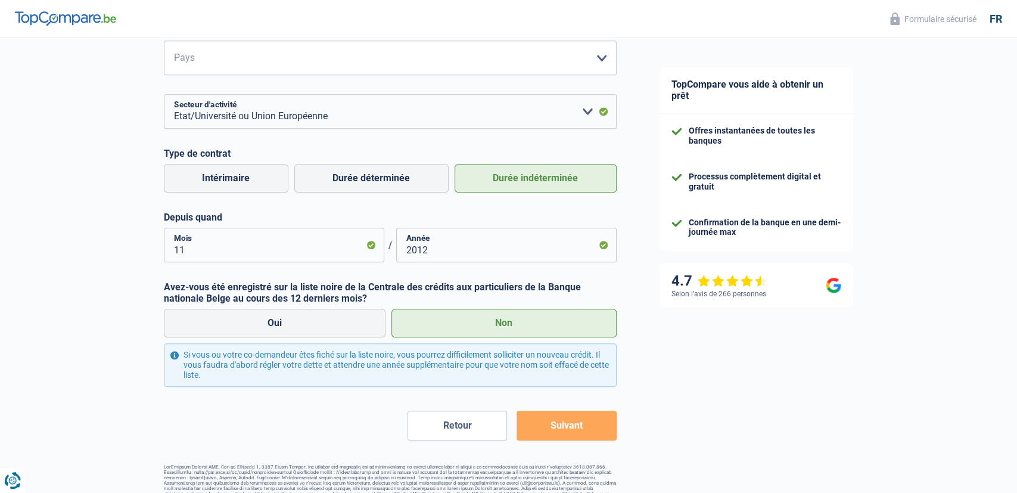
click at [554, 426] on button "Suivant" at bounding box center [567, 426] width 100 height 30
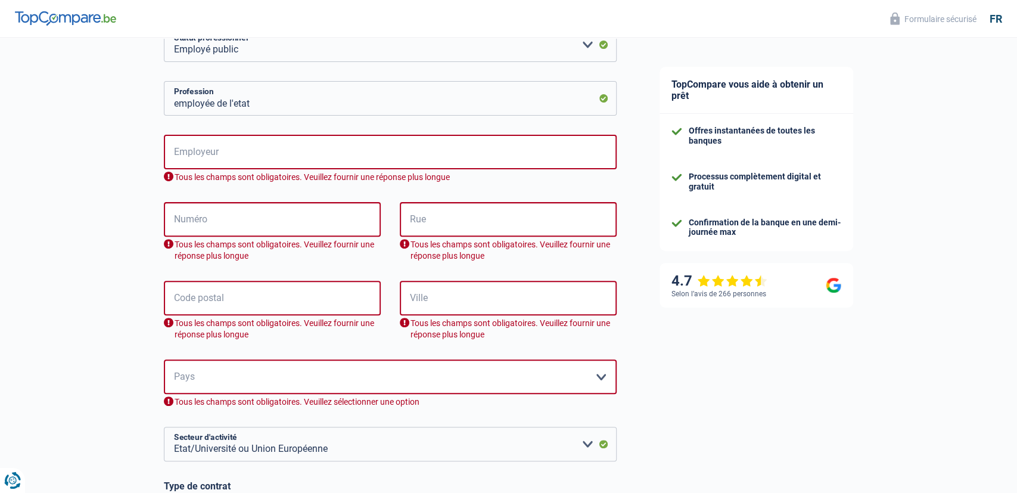
scroll to position [88, 0]
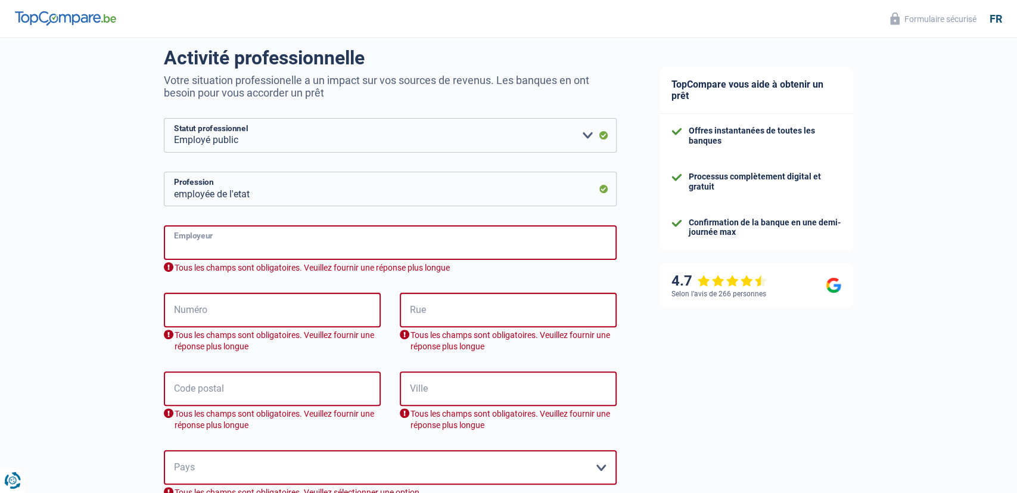
click at [192, 241] on input "Employeur" at bounding box center [390, 242] width 453 height 35
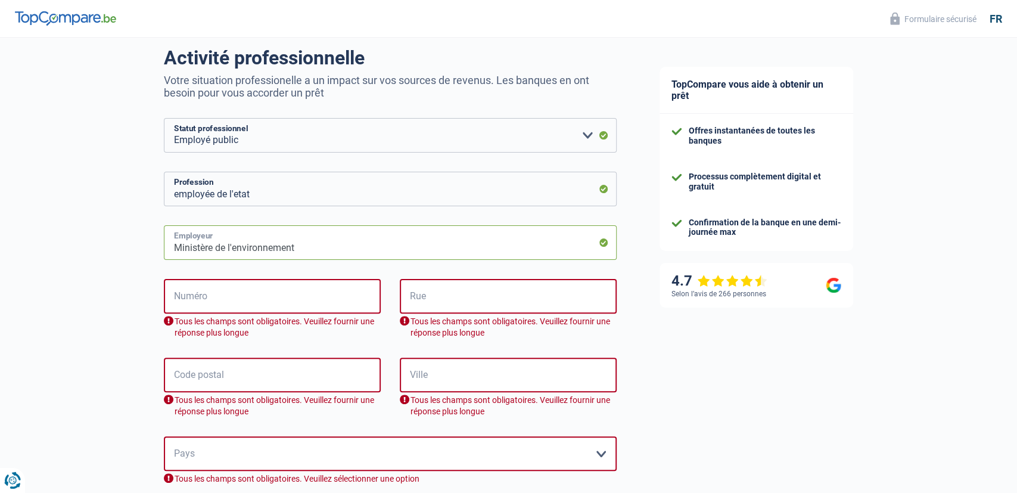
type input "Ministère de l'environnement"
click at [181, 298] on input "Numéro" at bounding box center [272, 296] width 217 height 35
drag, startPoint x: 187, startPoint y: 304, endPoint x: 206, endPoint y: 304, distance: 19.1
click at [206, 304] on input "68, rue" at bounding box center [272, 296] width 217 height 35
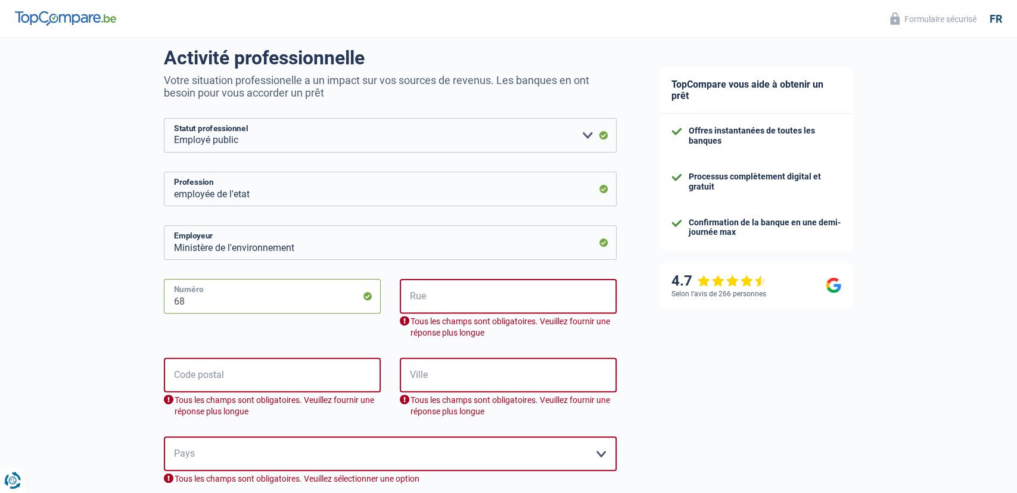
type input "68"
click at [414, 294] on input "Rue" at bounding box center [508, 296] width 217 height 35
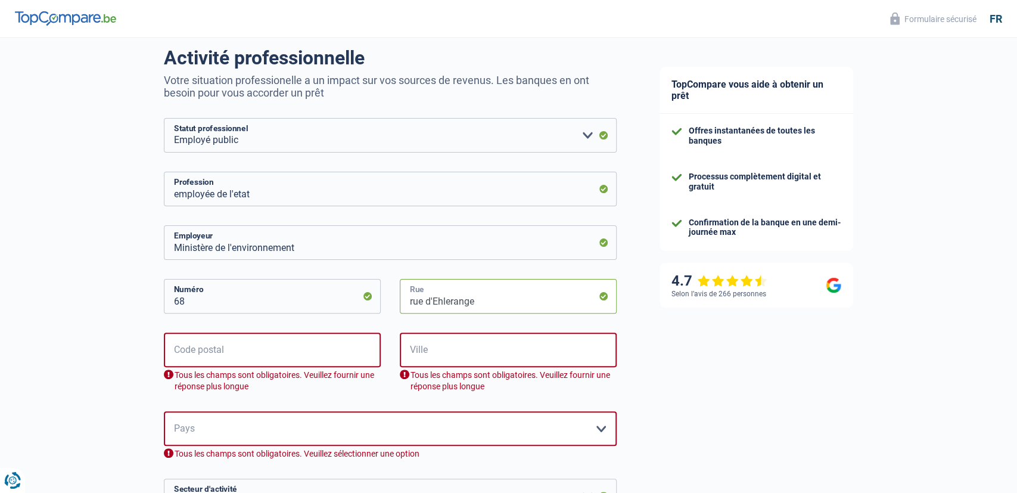
type input "rue d'Ehlerange"
click at [215, 354] on input "Code postal" at bounding box center [272, 350] width 217 height 35
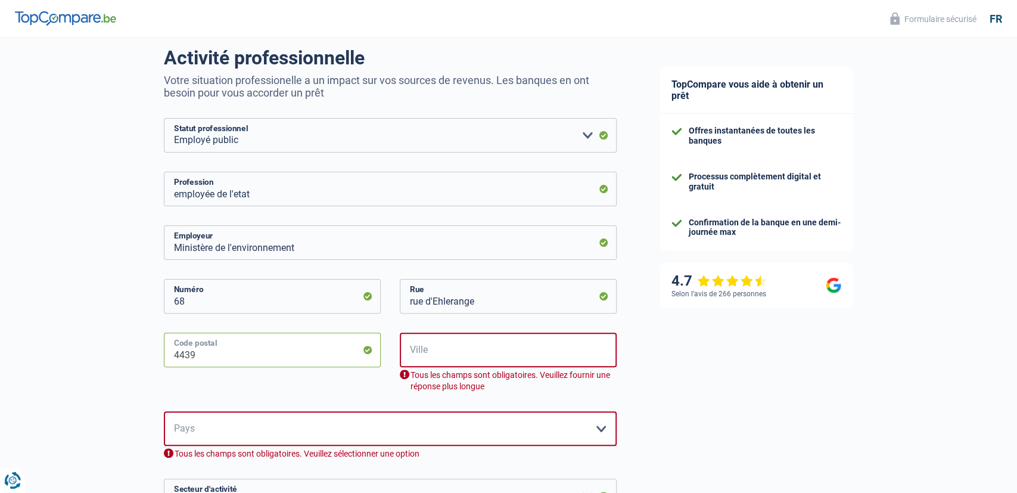
type input "4439"
drag, startPoint x: 419, startPoint y: 350, endPoint x: 427, endPoint y: 353, distance: 8.1
click at [420, 352] on input "Ville" at bounding box center [508, 350] width 217 height 35
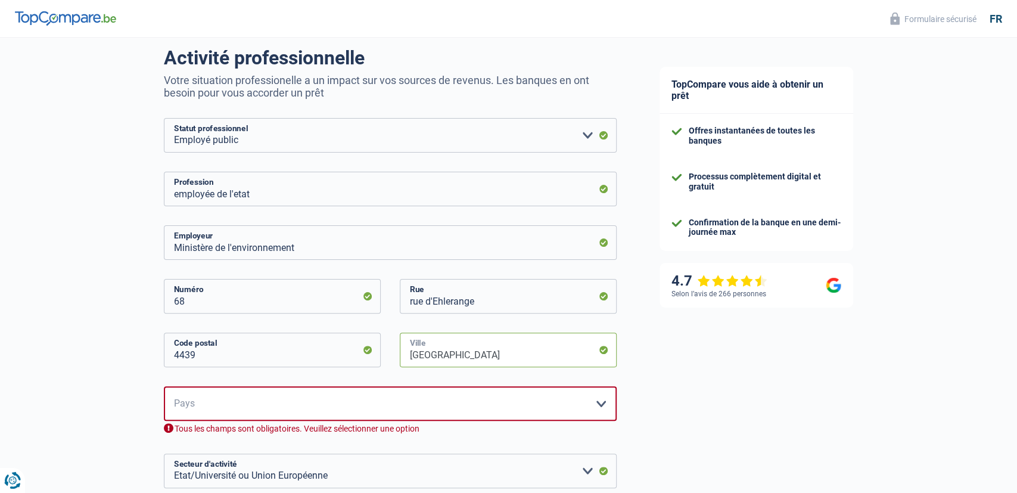
drag, startPoint x: 510, startPoint y: 357, endPoint x: 362, endPoint y: 357, distance: 148.4
click at [400, 357] on input "Luxembourg" at bounding box center [508, 350] width 217 height 35
type input "soleuvre"
click at [164, 386] on select "Belgique France Allemagne Italie Luxembourg Pays-Bas Espagne Suisse Veuillez sé…" at bounding box center [390, 403] width 453 height 35
select select "LU"
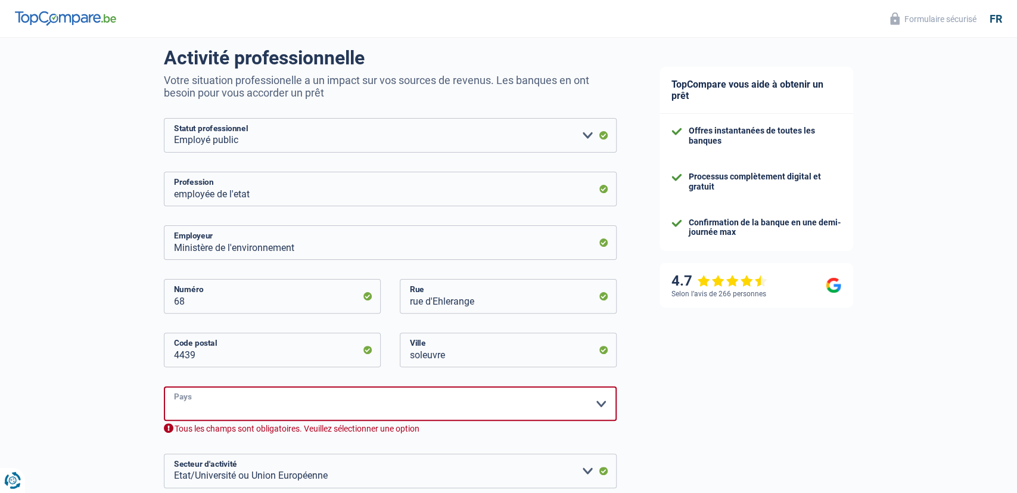
click option "Luxembourg" at bounding box center [0, 0] width 0 height 0
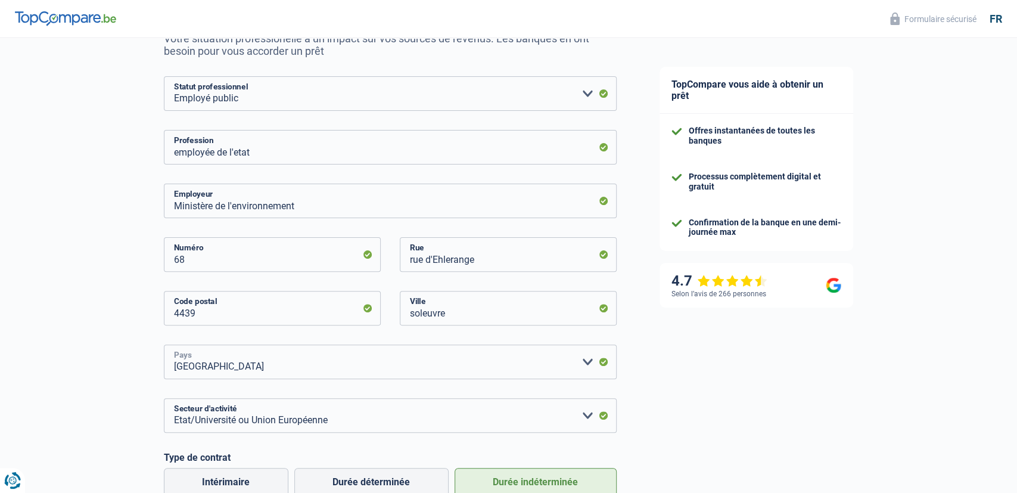
scroll to position [150, 0]
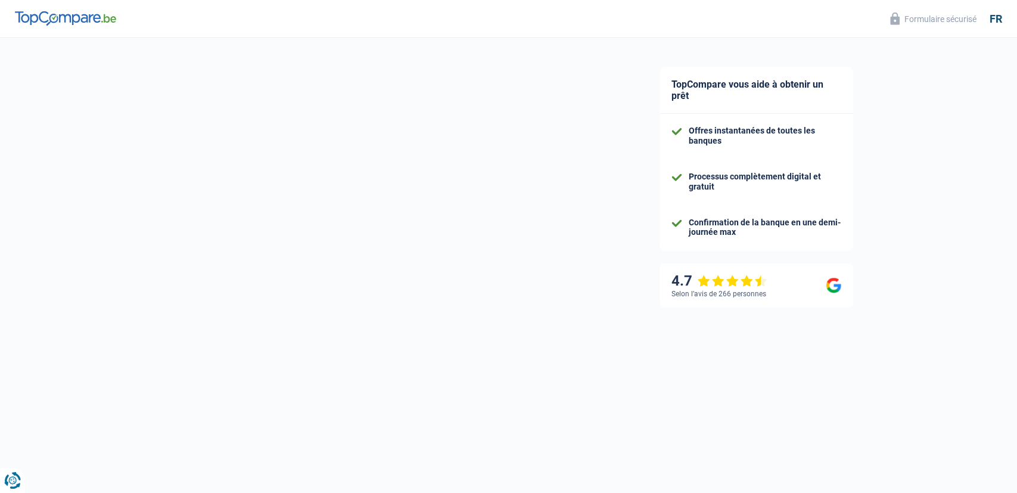
select select "352"
